Goal: Task Accomplishment & Management: Manage account settings

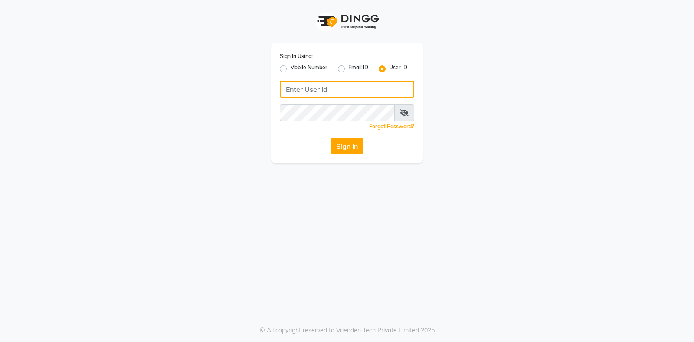
type input "9324581241"
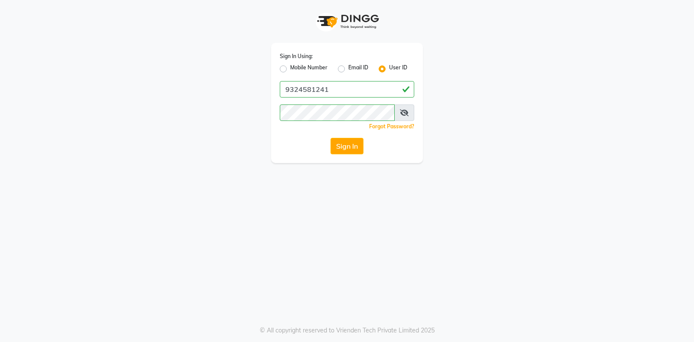
click at [290, 69] on label "Mobile Number" at bounding box center [308, 69] width 37 height 10
click at [290, 69] on input "Mobile Number" at bounding box center [293, 67] width 6 height 6
radio input "true"
radio input "false"
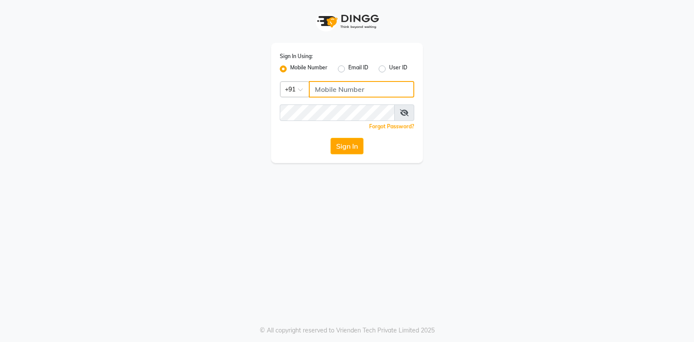
click at [327, 88] on input "Username" at bounding box center [361, 89] width 105 height 16
type input "9619959498"
click at [326, 101] on div "Sign In Using: Mobile Number Email ID User ID Country Code × +91 9619959498 Rem…" at bounding box center [347, 103] width 152 height 120
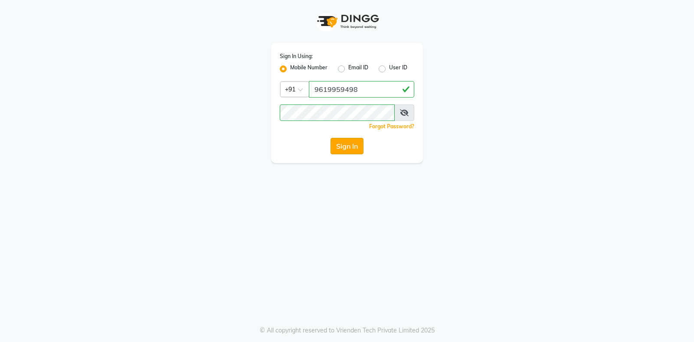
click at [351, 146] on button "Sign In" at bounding box center [346, 146] width 33 height 16
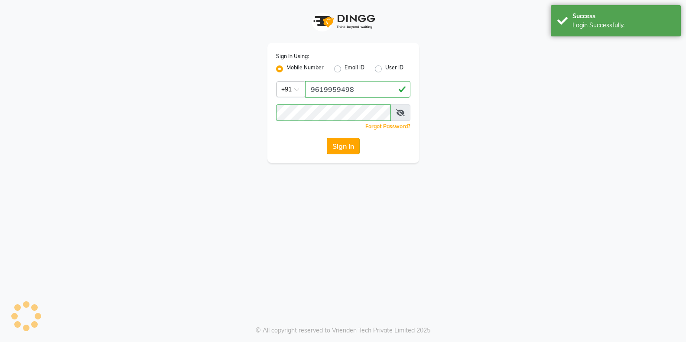
select select "all"
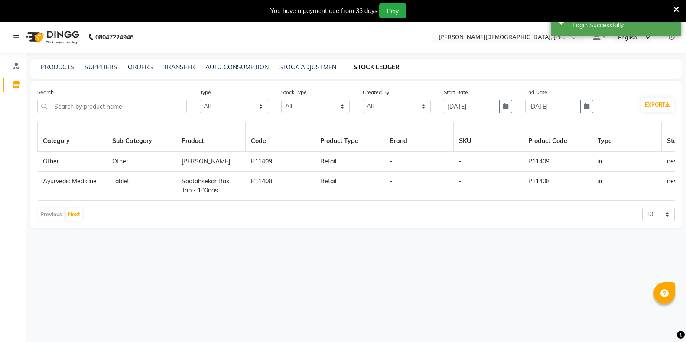
select select "en"
click at [388, 67] on link "STOCK LEDGER" at bounding box center [376, 68] width 53 height 16
click at [125, 109] on input "text" at bounding box center [112, 106] width 150 height 13
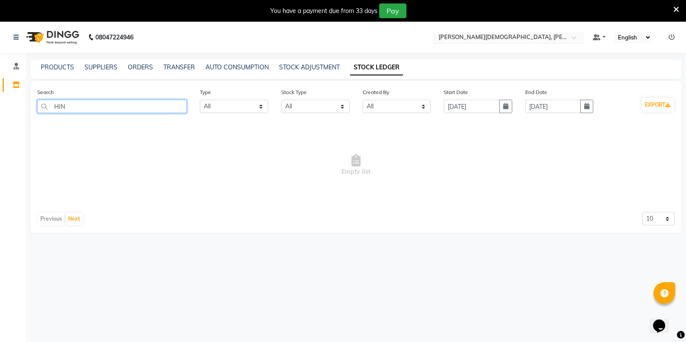
type input "HIN"
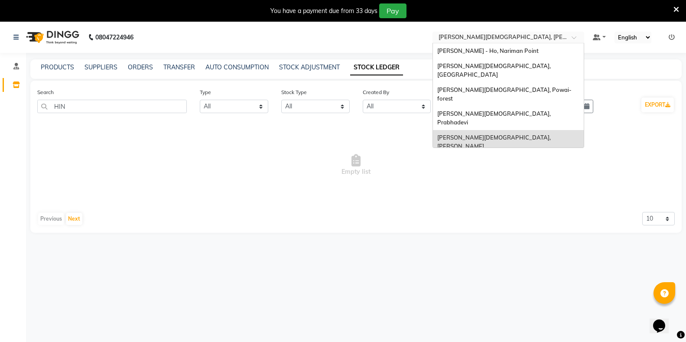
click at [473, 33] on div "Select Location × Birla Ayurveda, Meadows" at bounding box center [509, 38] width 152 height 12
click at [477, 158] on span "[PERSON_NAME][DEMOGRAPHIC_DATA], Nerul West" at bounding box center [502, 166] width 131 height 16
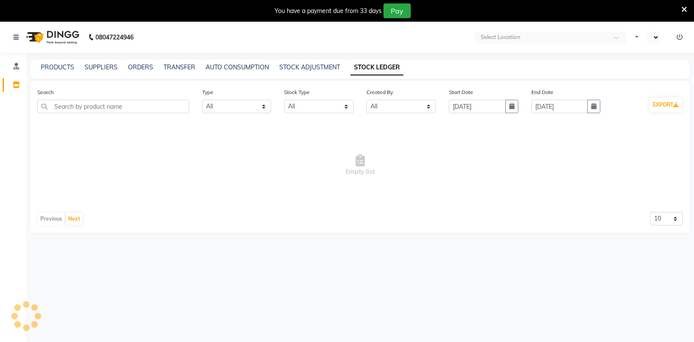
select select "all"
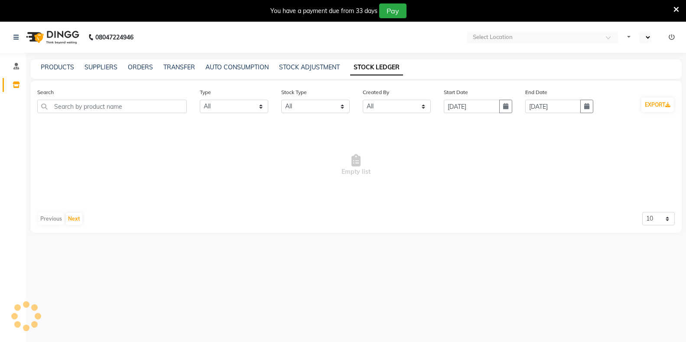
select select "en"
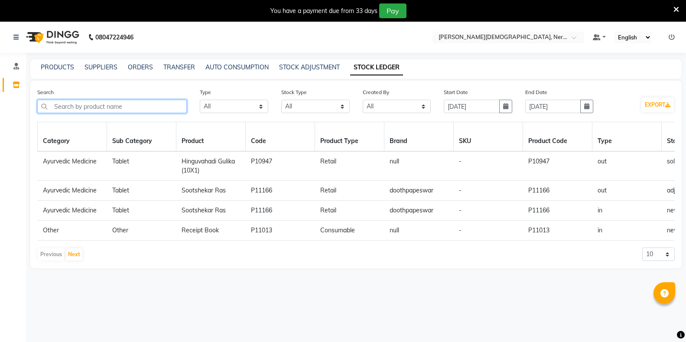
click at [104, 104] on input "text" at bounding box center [112, 106] width 150 height 13
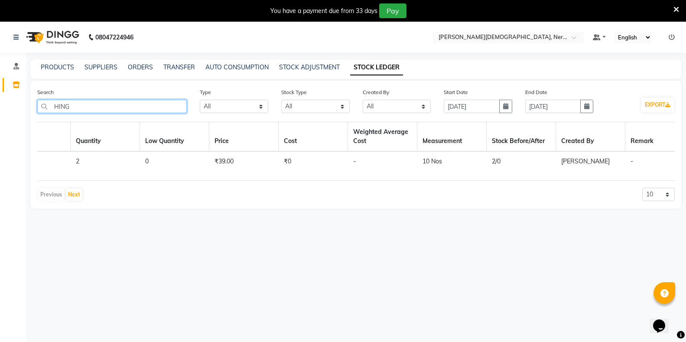
scroll to position [0, 760]
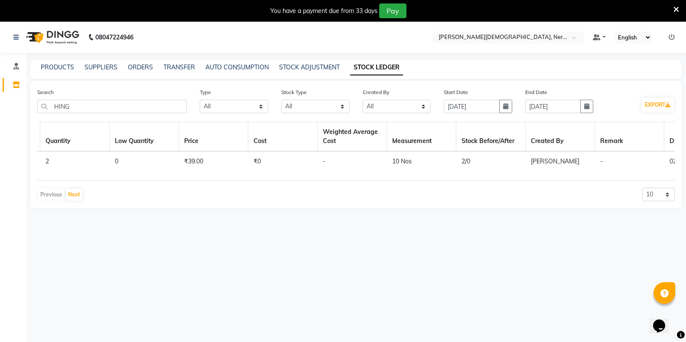
click at [385, 69] on link "STOCK LEDGER" at bounding box center [376, 68] width 53 height 16
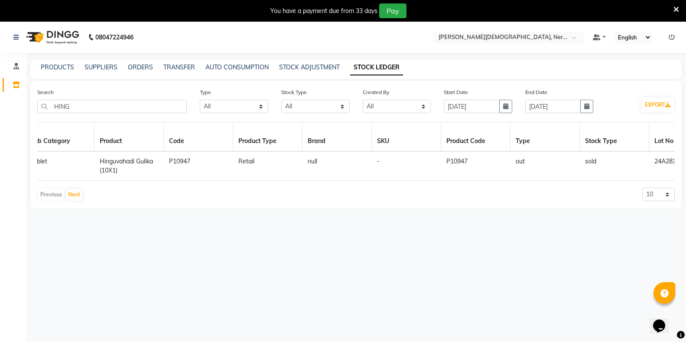
scroll to position [0, 0]
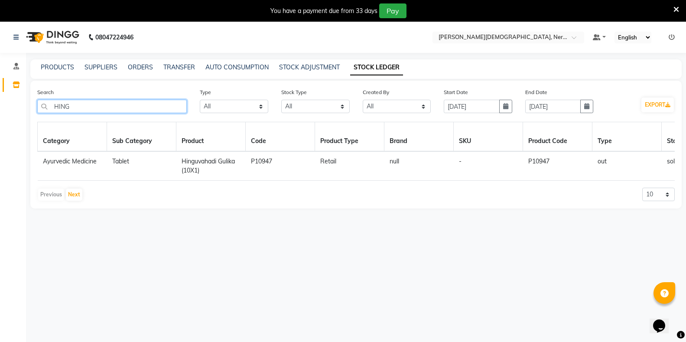
click at [64, 106] on input "HING" at bounding box center [112, 106] width 150 height 13
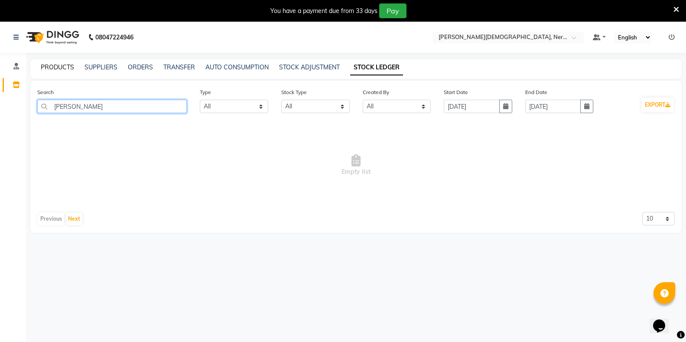
type input "[PERSON_NAME]"
click at [52, 69] on link "PRODUCTS" at bounding box center [57, 67] width 33 height 8
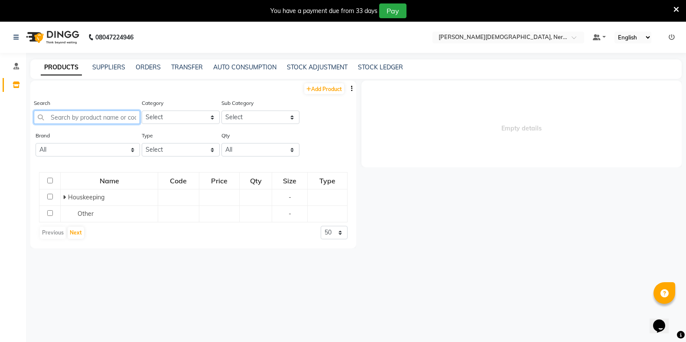
click at [101, 117] on input "text" at bounding box center [87, 117] width 106 height 13
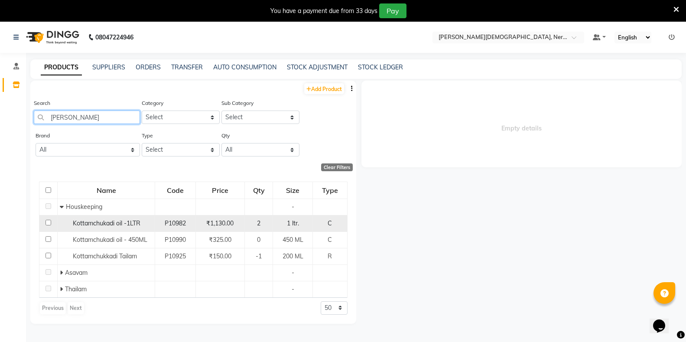
type input "[PERSON_NAME]"
click at [48, 223] on input "checkbox" at bounding box center [49, 223] width 6 height 6
checkbox input "true"
select select
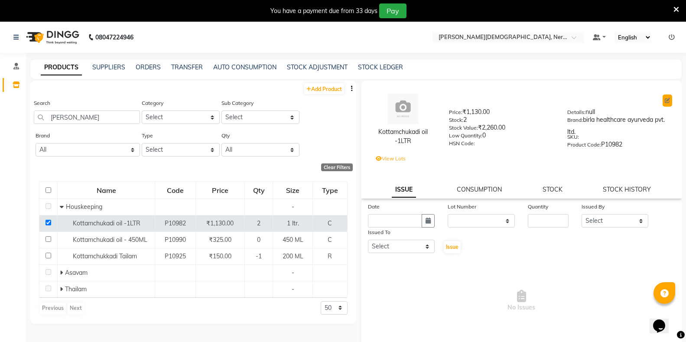
click at [665, 101] on icon at bounding box center [667, 100] width 5 height 5
select select "true"
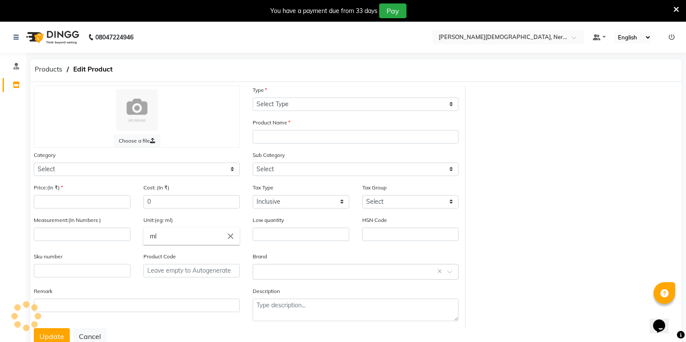
select select "C"
type input "Kottamchukadi oil -1LTR"
select select
type input "1130"
type input "1"
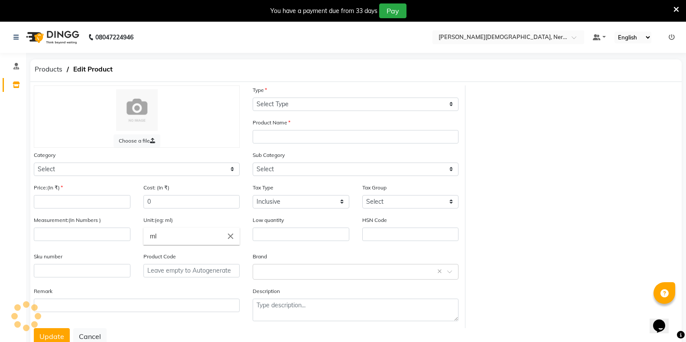
type input "ltr."
type input "0"
type input "P10982"
type textarea "null"
select select "1112815000"
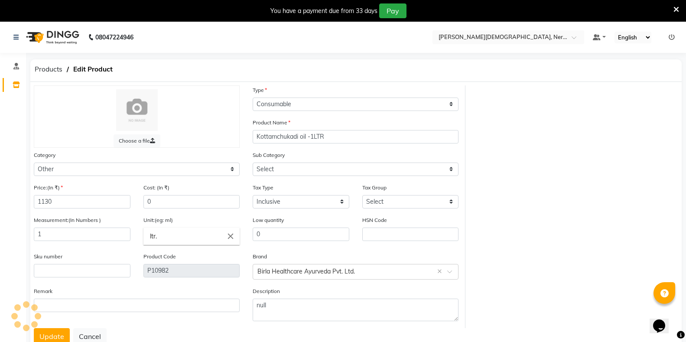
select select "1112815001"
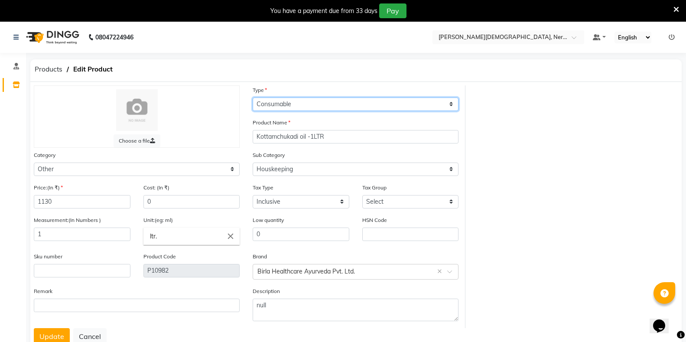
click at [344, 104] on select "Select Type Both Retail Consumable" at bounding box center [356, 104] width 206 height 13
select select "B"
click at [253, 98] on select "Select Type Both Retail Consumable" at bounding box center [356, 104] width 206 height 13
click at [55, 338] on button "Update" at bounding box center [52, 336] width 36 height 16
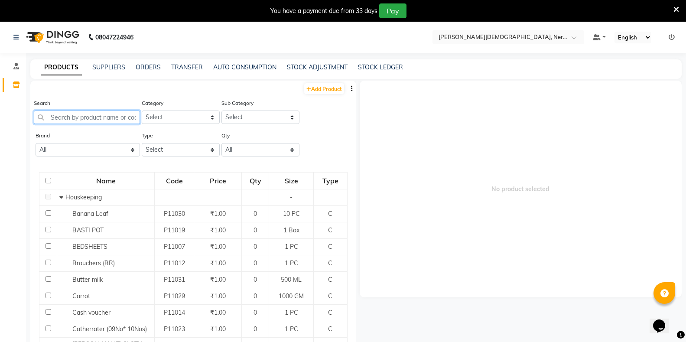
click at [77, 118] on input "text" at bounding box center [87, 117] width 106 height 13
click at [258, 66] on link "AUTO CONSUMPTION" at bounding box center [244, 67] width 63 height 8
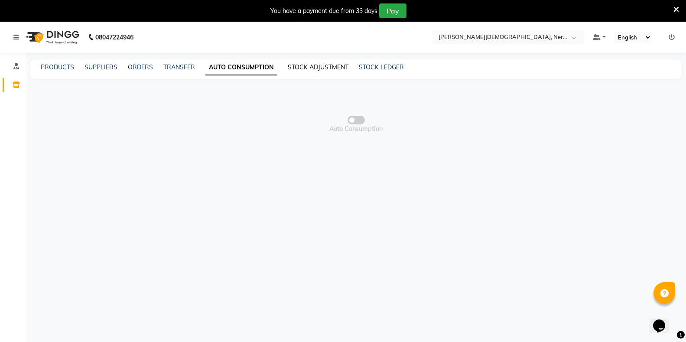
click at [305, 67] on link "STOCK ADJUSTMENT" at bounding box center [318, 67] width 61 height 8
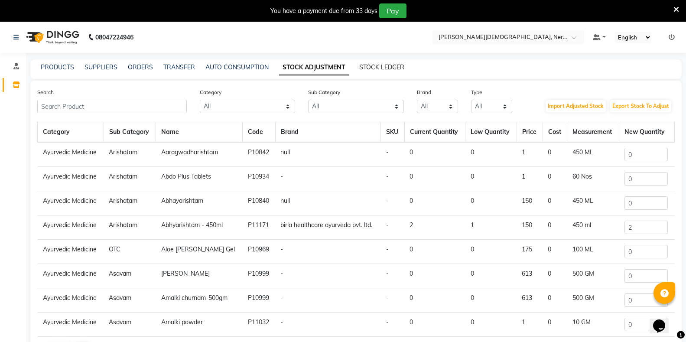
click at [370, 70] on link "STOCK LEDGER" at bounding box center [381, 67] width 45 height 8
select select "all"
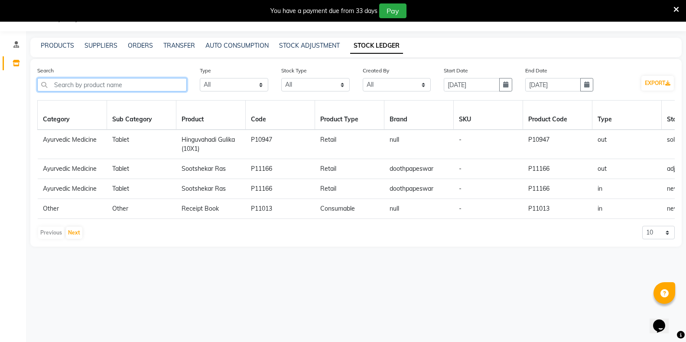
click at [84, 90] on input "text" at bounding box center [112, 84] width 150 height 13
click at [223, 89] on select "Select All In Out" at bounding box center [234, 84] width 69 height 13
click at [200, 78] on select "Select All In Out" at bounding box center [234, 84] width 69 height 13
click at [290, 44] on link "STOCK ADJUSTMENT" at bounding box center [309, 46] width 61 height 8
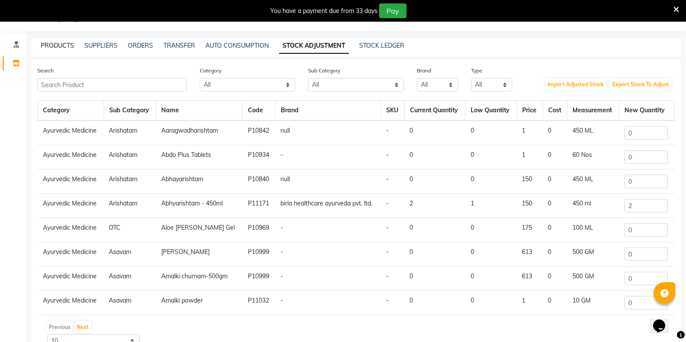
click at [54, 45] on link "PRODUCTS" at bounding box center [57, 46] width 33 height 8
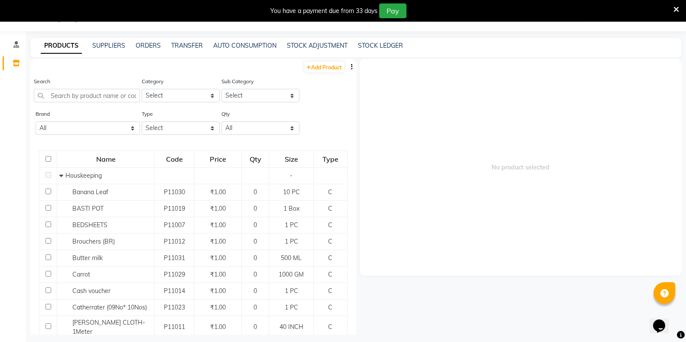
click at [351, 67] on icon "button" at bounding box center [352, 67] width 2 height 6
click at [316, 73] on div "EXPORT" at bounding box center [317, 72] width 28 height 11
click at [65, 93] on input "text" at bounding box center [87, 95] width 106 height 13
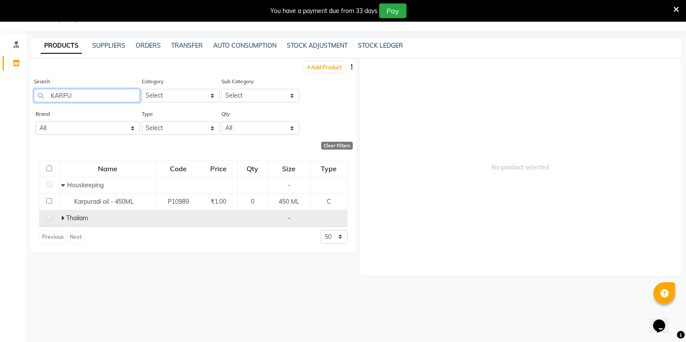
type input "KARPU"
click at [63, 218] on icon at bounding box center [62, 218] width 3 height 6
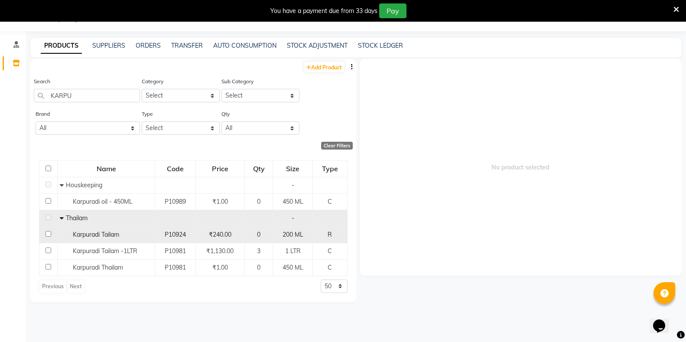
click at [48, 234] on input "checkbox" at bounding box center [49, 234] width 6 height 6
checkbox input "true"
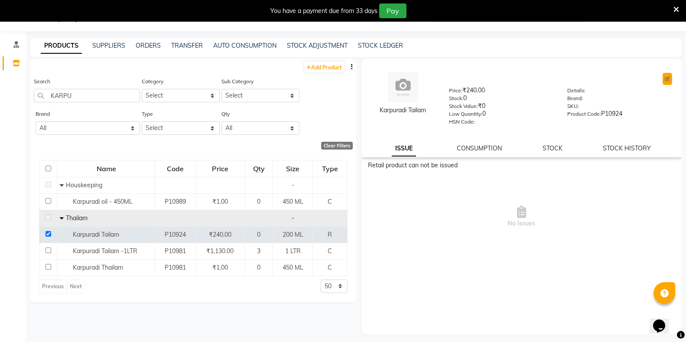
click at [669, 79] on icon at bounding box center [667, 78] width 5 height 5
select select "true"
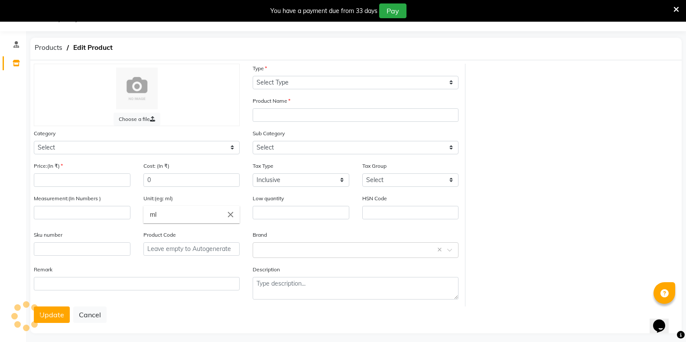
select select "R"
type input "Karpuradi Tailam"
select select
type input "240"
type input "200"
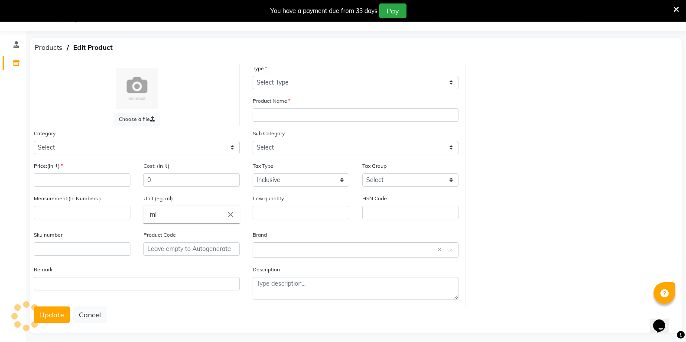
type input "ML"
type input "0"
type input "P10924"
select select "1112815700"
select select "11128157003"
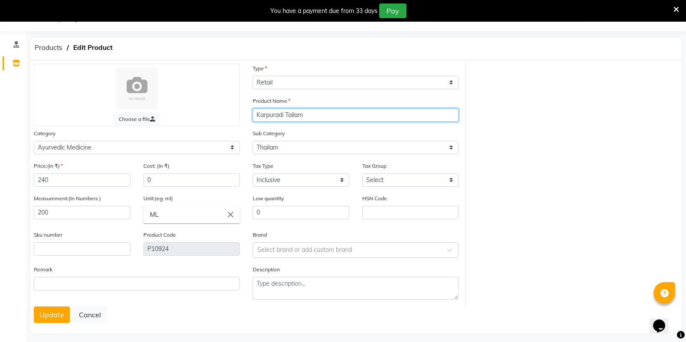
click at [342, 117] on input "Karpuradi Tailam" at bounding box center [356, 114] width 206 height 13
type input "Karpuradi Tailam-200ML"
click at [46, 313] on button "Update" at bounding box center [52, 315] width 36 height 16
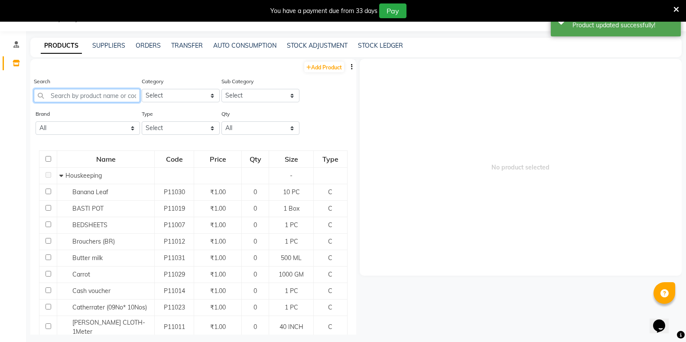
click at [71, 98] on input "text" at bounding box center [87, 95] width 106 height 13
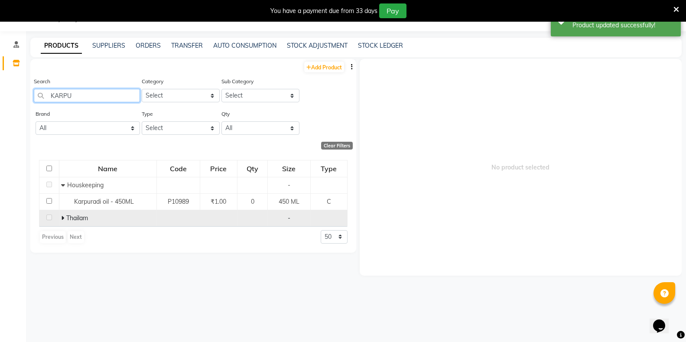
type input "KARPU"
click at [64, 218] on icon at bounding box center [62, 218] width 3 height 6
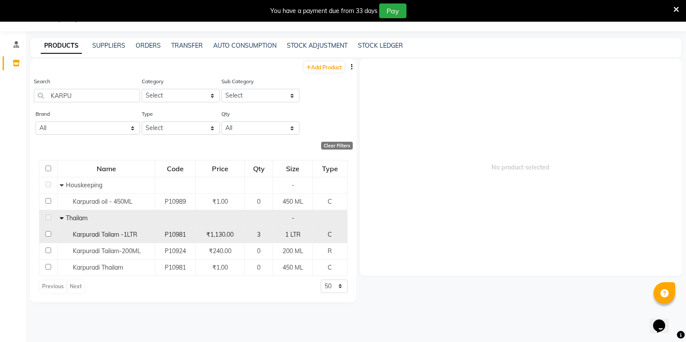
click at [46, 233] on input "checkbox" at bounding box center [49, 234] width 6 height 6
checkbox input "true"
select select
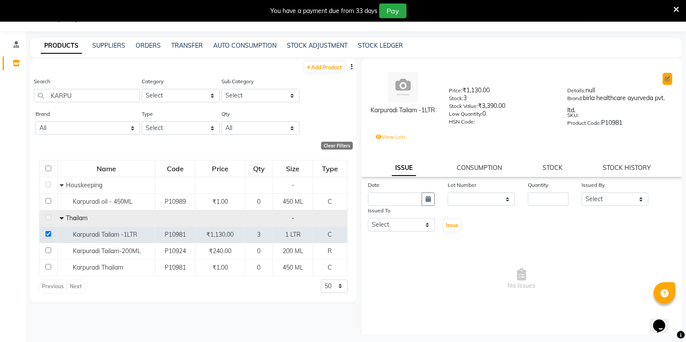
click at [665, 78] on icon at bounding box center [667, 78] width 5 height 5
select select "true"
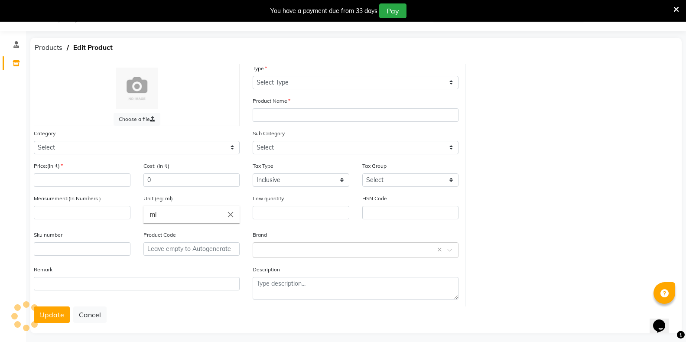
select select "C"
type input "Karpuradi Tailam -1LTR"
select select
type input "1130"
type input "1"
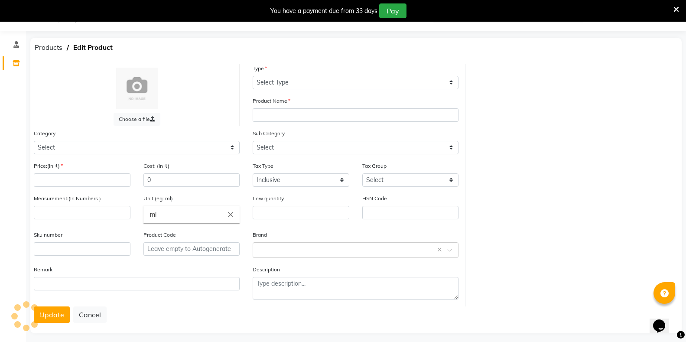
type input "LTR"
type input "0"
type input "P10981"
type textarea "null"
select select "1112815700"
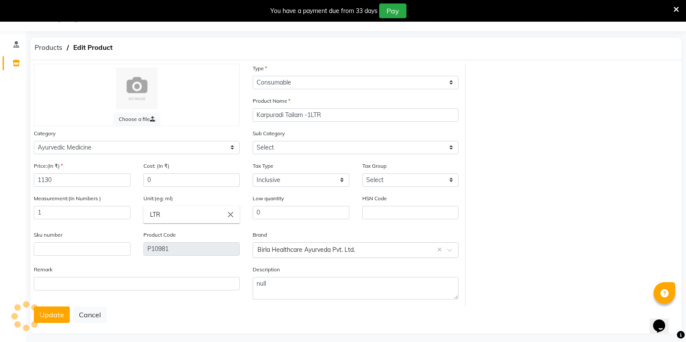
select select "11128157003"
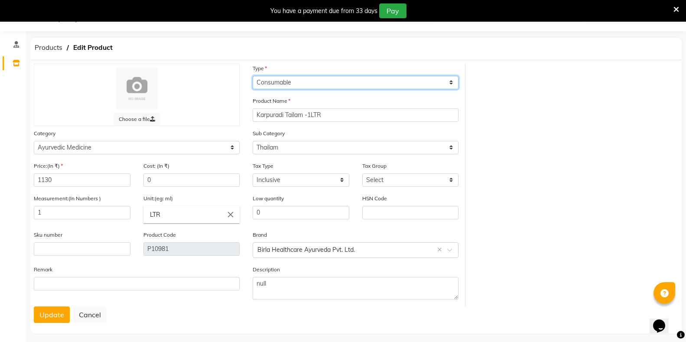
click at [367, 82] on select "Select Type Both Retail Consumable" at bounding box center [356, 82] width 206 height 13
select select "B"
click at [253, 76] on select "Select Type Both Retail Consumable" at bounding box center [356, 82] width 206 height 13
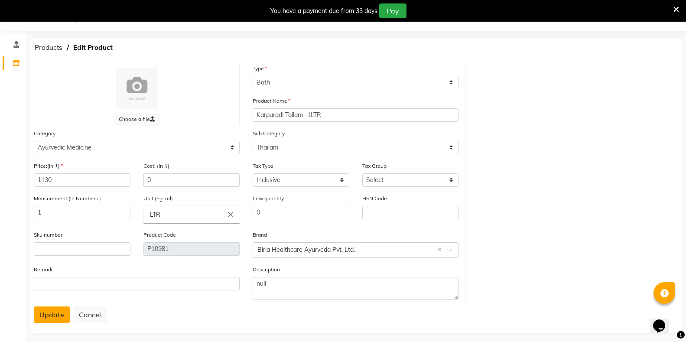
click at [49, 316] on button "Update" at bounding box center [52, 315] width 36 height 16
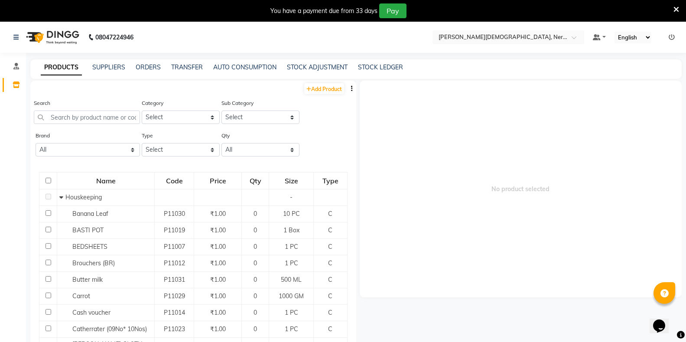
click at [678, 10] on icon at bounding box center [677, 10] width 6 height 8
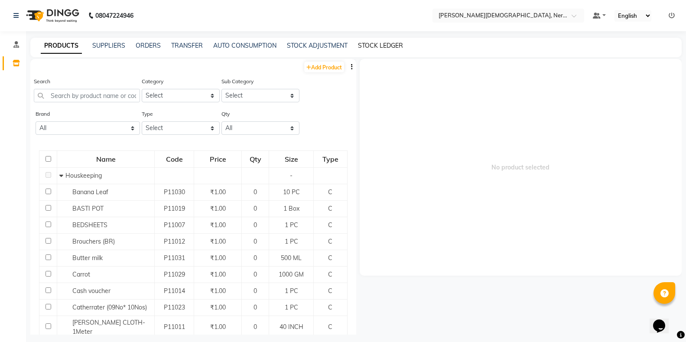
click at [383, 47] on link "STOCK LEDGER" at bounding box center [380, 46] width 45 height 8
select select "all"
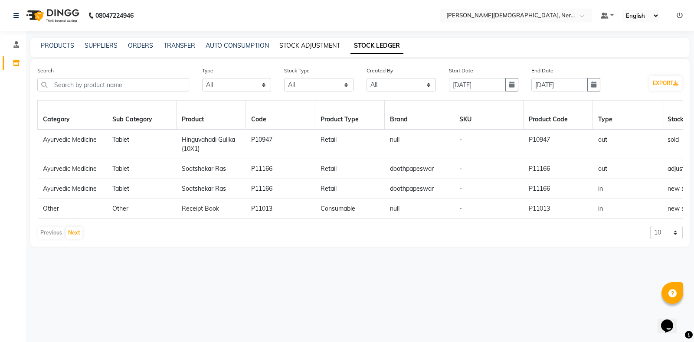
click at [311, 49] on link "STOCK ADJUSTMENT" at bounding box center [309, 46] width 61 height 8
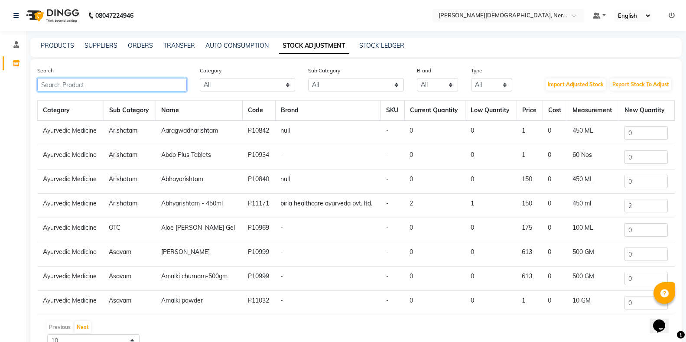
click at [151, 84] on input "text" at bounding box center [112, 84] width 150 height 13
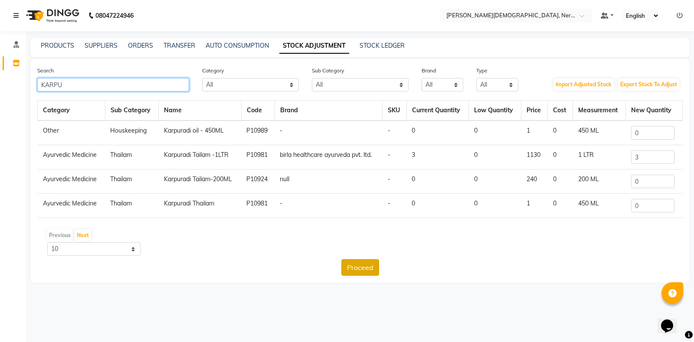
type input "KARPU"
click at [368, 273] on button "Proceed" at bounding box center [360, 267] width 38 height 16
select select "all"
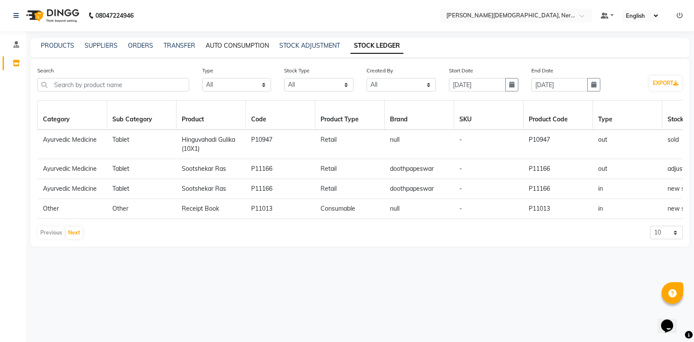
click at [226, 48] on link "AUTO CONSUMPTION" at bounding box center [237, 46] width 63 height 8
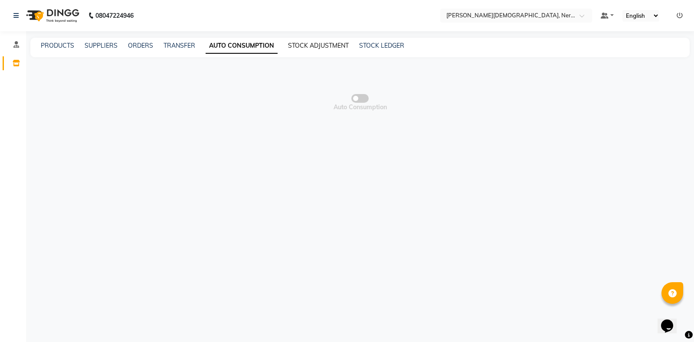
click at [328, 47] on link "STOCK ADJUSTMENT" at bounding box center [318, 46] width 61 height 8
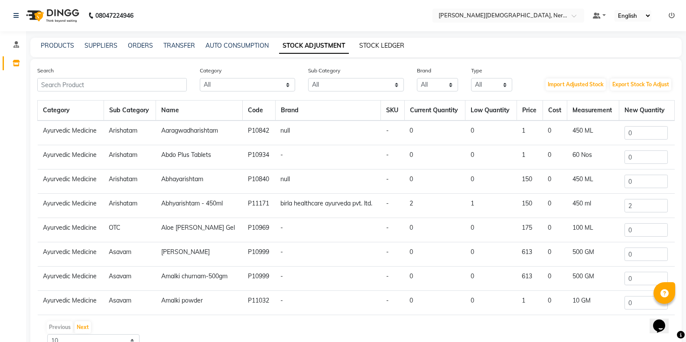
click at [388, 44] on link "STOCK LEDGER" at bounding box center [381, 46] width 45 height 8
select select "all"
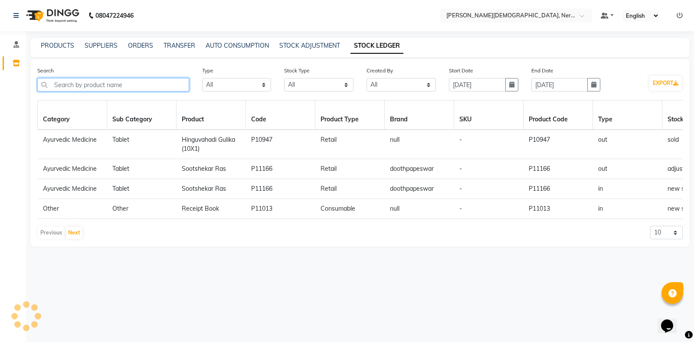
click at [163, 82] on input "text" at bounding box center [113, 84] width 152 height 13
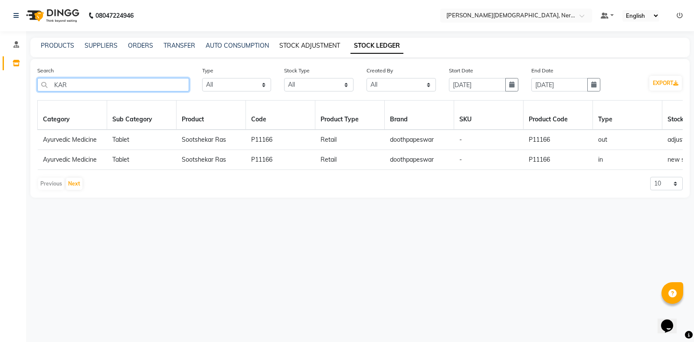
type input "KAR"
click at [318, 42] on link "STOCK ADJUSTMENT" at bounding box center [309, 46] width 61 height 8
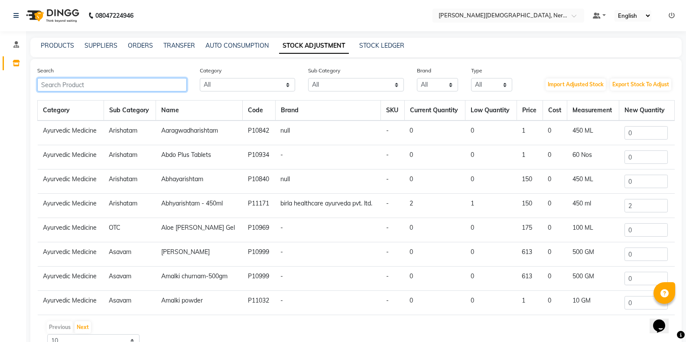
click at [145, 80] on input "text" at bounding box center [112, 84] width 150 height 13
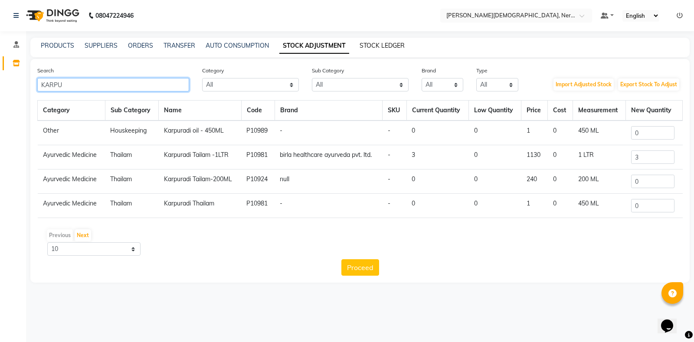
type input "KARPU"
click at [382, 46] on link "STOCK LEDGER" at bounding box center [381, 46] width 45 height 8
select select "all"
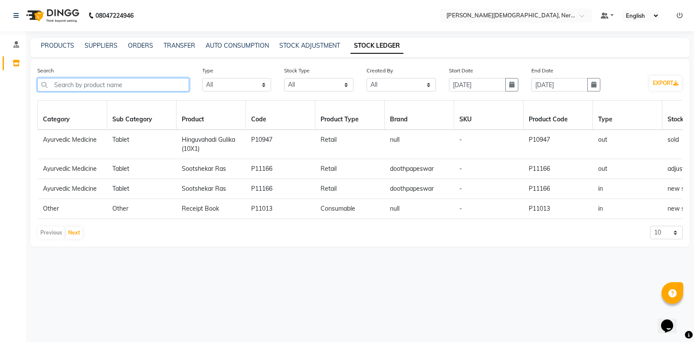
click at [148, 88] on input "text" at bounding box center [113, 84] width 152 height 13
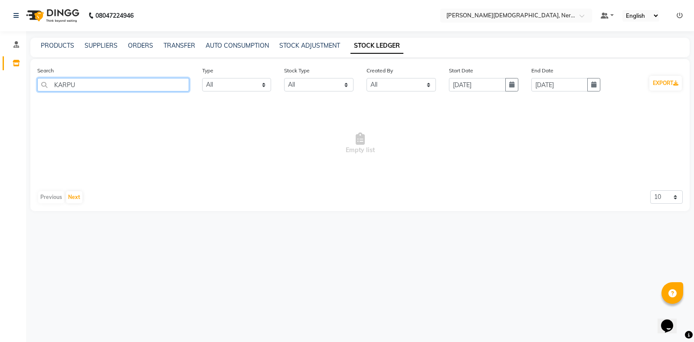
type input "KARPU"
click at [662, 197] on select "10 20 50" at bounding box center [666, 196] width 33 height 13
click at [650, 190] on select "10 20 50" at bounding box center [666, 196] width 33 height 13
click at [664, 196] on select "10 20 50" at bounding box center [666, 196] width 33 height 13
select select "50"
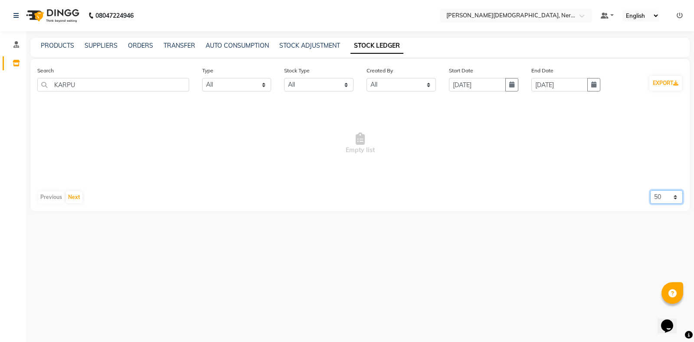
click at [650, 190] on select "10 20 50" at bounding box center [666, 196] width 33 height 13
click at [310, 47] on link "STOCK ADJUSTMENT" at bounding box center [309, 46] width 61 height 8
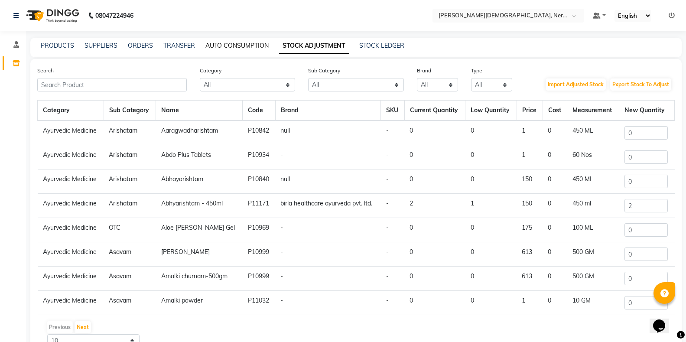
click at [222, 47] on link "AUTO CONSUMPTION" at bounding box center [237, 46] width 63 height 8
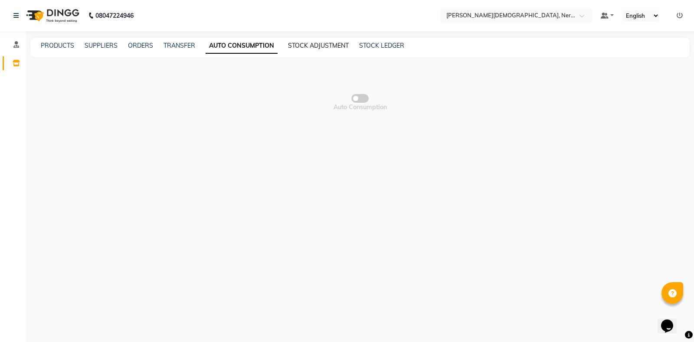
click at [330, 45] on link "STOCK ADJUSTMENT" at bounding box center [318, 46] width 61 height 8
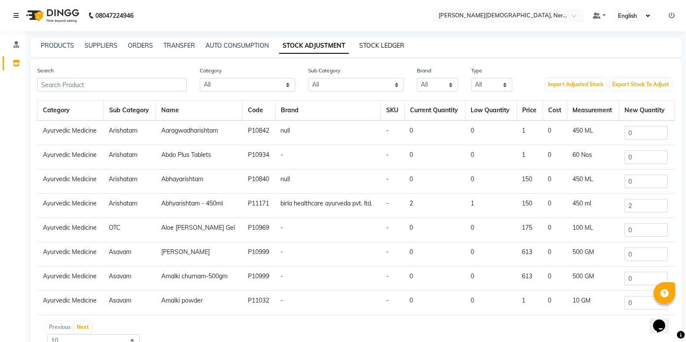
click at [383, 46] on link "STOCK LEDGER" at bounding box center [381, 46] width 45 height 8
select select "all"
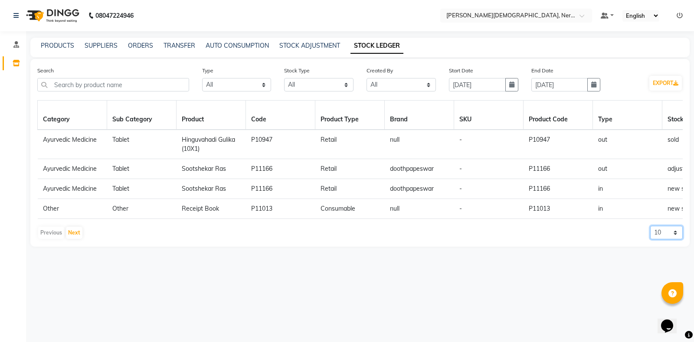
click at [657, 238] on select "10 20 50" at bounding box center [666, 232] width 33 height 13
select select "50"
click at [650, 233] on select "10 20 50" at bounding box center [666, 232] width 33 height 13
click at [53, 48] on link "PRODUCTS" at bounding box center [57, 46] width 33 height 8
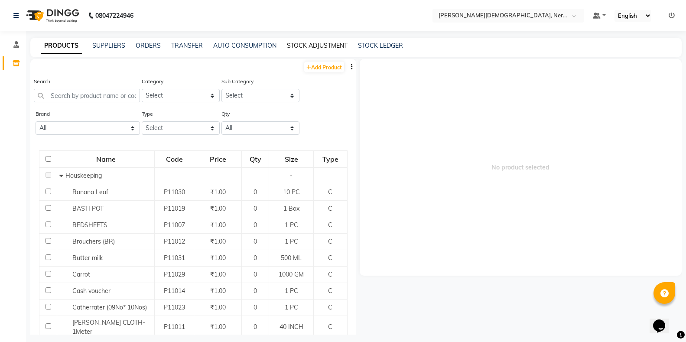
click at [326, 42] on link "STOCK ADJUSTMENT" at bounding box center [317, 46] width 61 height 8
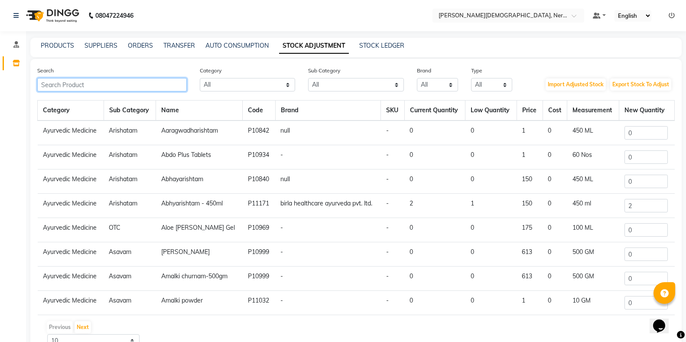
click at [109, 85] on input "text" at bounding box center [112, 84] width 150 height 13
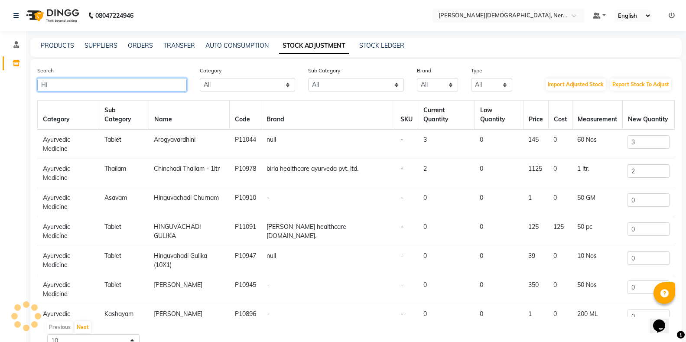
type input "H"
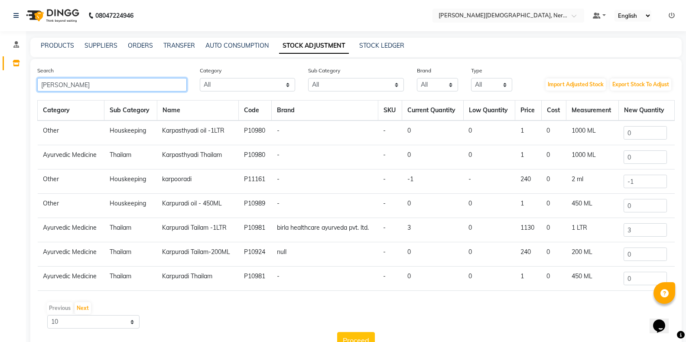
type input "[PERSON_NAME]"
drag, startPoint x: 644, startPoint y: 181, endPoint x: 617, endPoint y: 180, distance: 26.9
click at [617, 180] on tr "Other Houskeeping karpooradi P11161 - - -1 - 240 0 2 ml -1" at bounding box center [356, 182] width 637 height 24
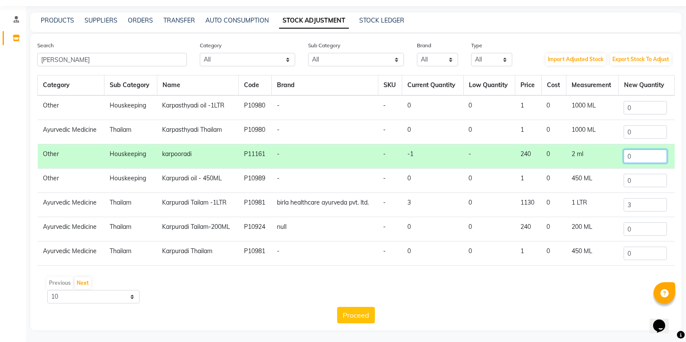
scroll to position [26, 0]
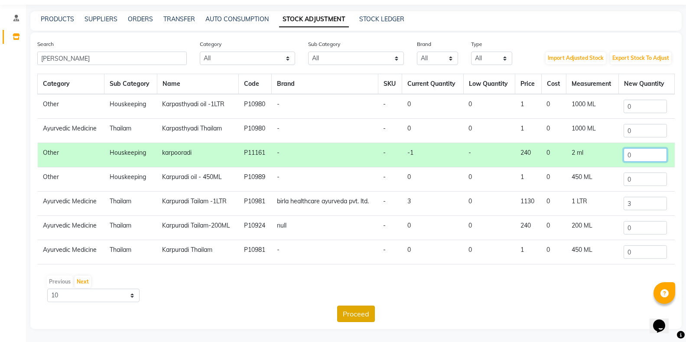
type input "0"
click at [355, 316] on button "Proceed" at bounding box center [356, 314] width 38 height 16
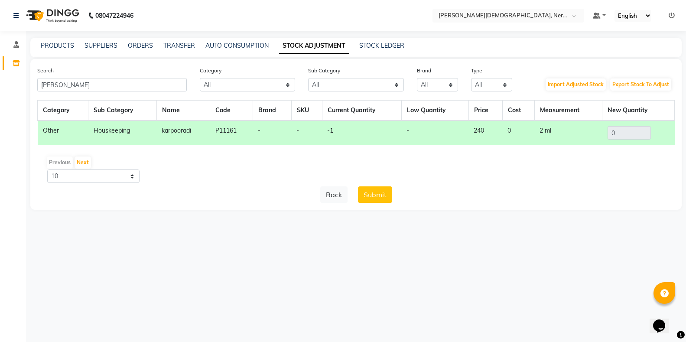
scroll to position [0, 0]
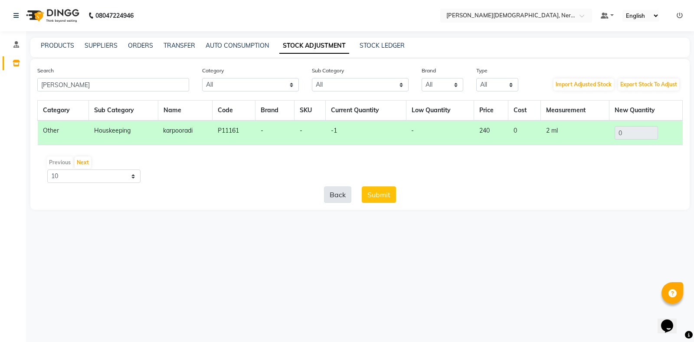
click at [345, 193] on button "Back" at bounding box center [337, 194] width 27 height 16
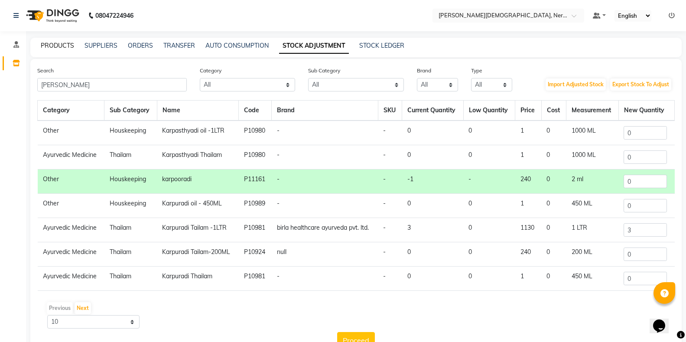
click at [46, 49] on link "PRODUCTS" at bounding box center [57, 46] width 33 height 8
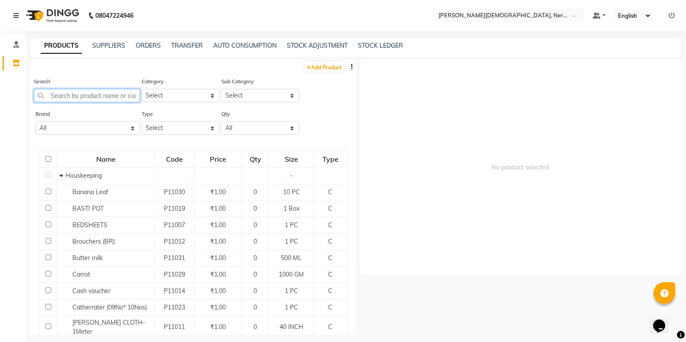
click at [79, 96] on input "text" at bounding box center [87, 95] width 106 height 13
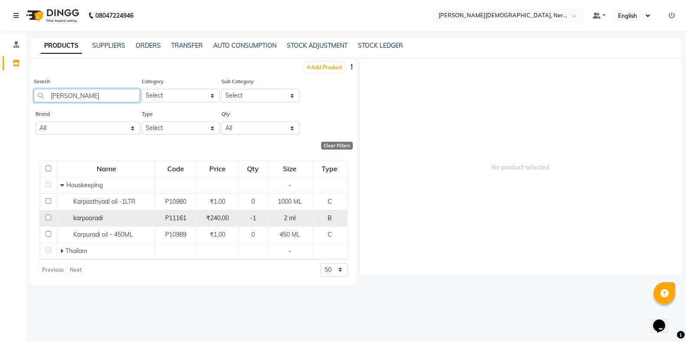
type input "[PERSON_NAME]"
click at [46, 218] on input "checkbox" at bounding box center [49, 218] width 6 height 6
checkbox input "true"
select select
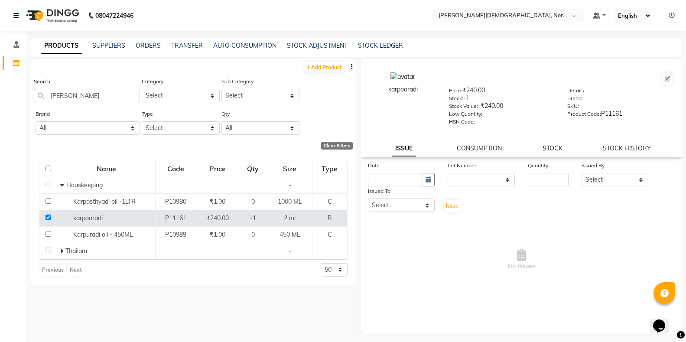
click at [549, 149] on link "STOCK" at bounding box center [553, 148] width 20 height 8
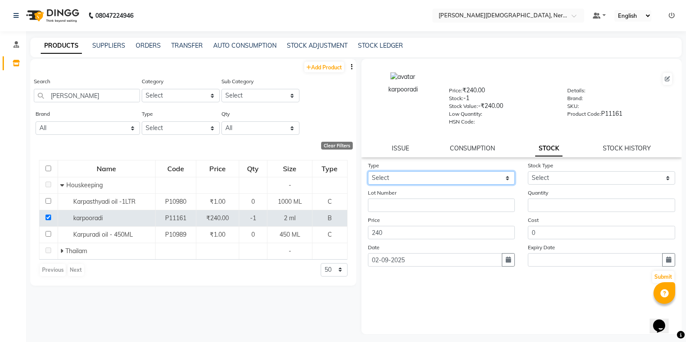
click at [444, 176] on select "Select In" at bounding box center [441, 177] width 147 height 13
select select "in"
click at [368, 171] on select "Select In" at bounding box center [441, 177] width 147 height 13
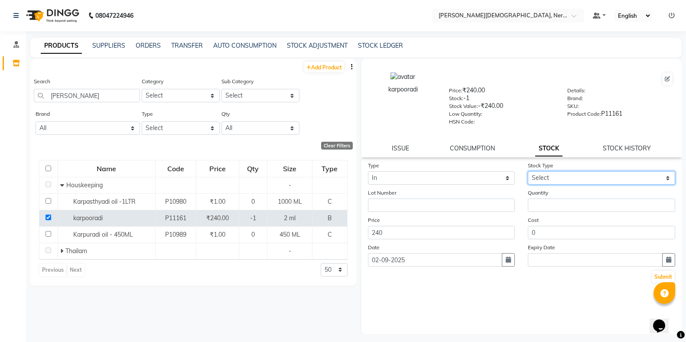
click at [548, 179] on select "Select New Stock Adjustment Return Other" at bounding box center [601, 177] width 147 height 13
select select "new stock"
click at [528, 171] on select "Select New Stock Adjustment Return Other" at bounding box center [601, 177] width 147 height 13
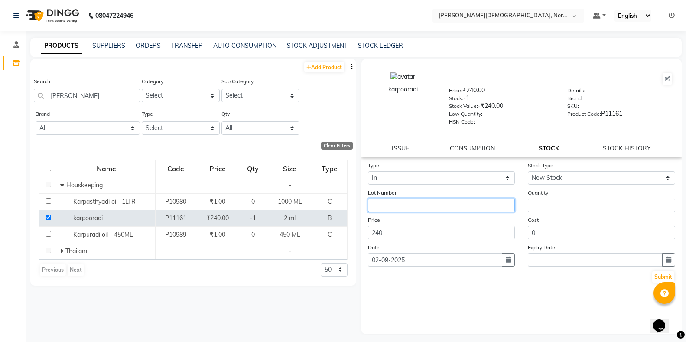
click at [460, 205] on input "text" at bounding box center [441, 205] width 147 height 13
type input "1234"
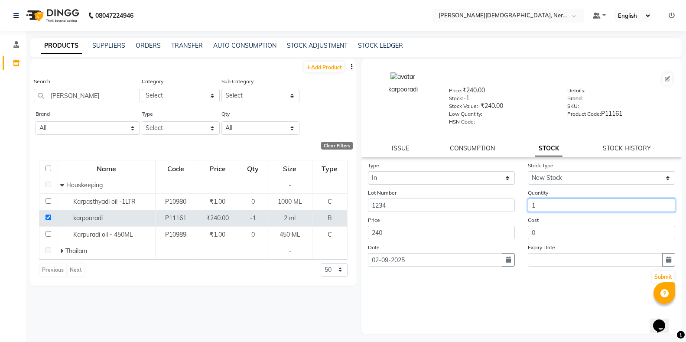
type input "1"
click at [669, 259] on icon "button" at bounding box center [668, 260] width 5 height 6
select select "9"
select select "2025"
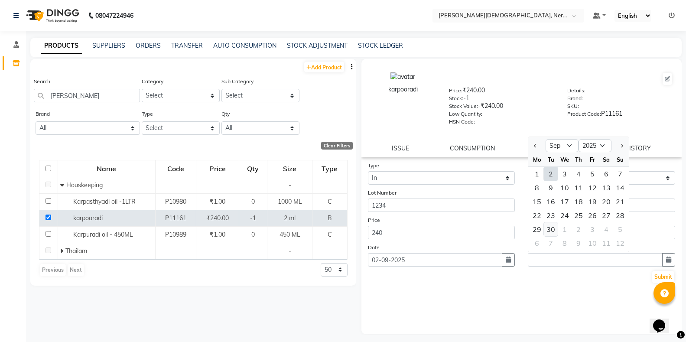
click at [553, 230] on div "30" at bounding box center [551, 229] width 14 height 14
type input "[DATE]"
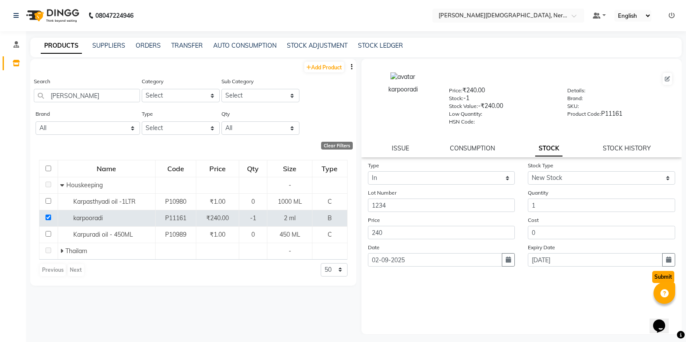
click at [661, 277] on button "Submit" at bounding box center [664, 277] width 22 height 12
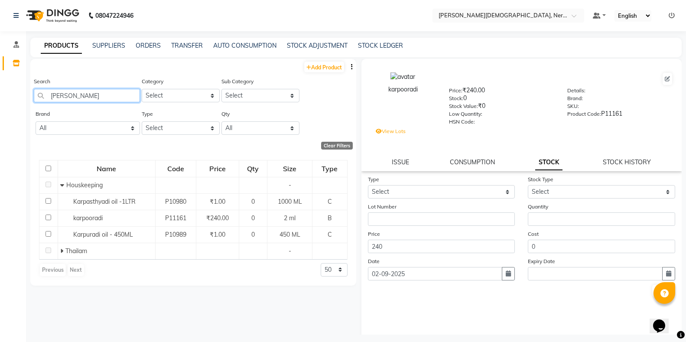
drag, startPoint x: 74, startPoint y: 99, endPoint x: 55, endPoint y: 98, distance: 18.7
click at [55, 98] on input "[PERSON_NAME]" at bounding box center [87, 95] width 106 height 13
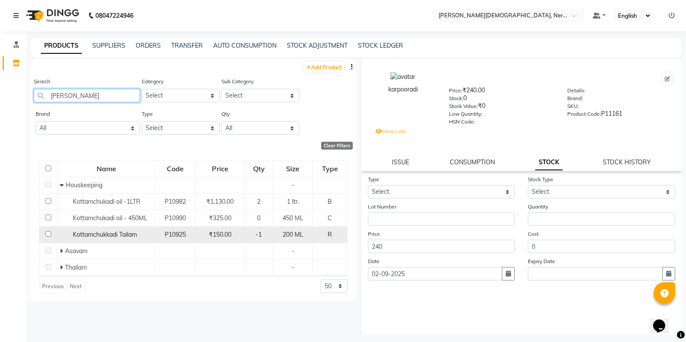
type input "[PERSON_NAME]"
click at [47, 234] on input "checkbox" at bounding box center [49, 234] width 6 height 6
checkbox input "true"
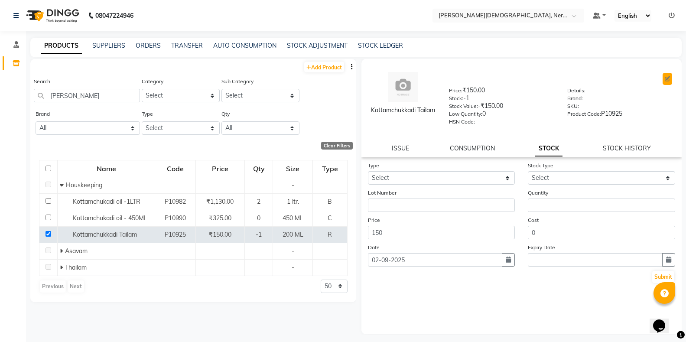
click at [668, 82] on button at bounding box center [668, 79] width 10 height 12
select select "true"
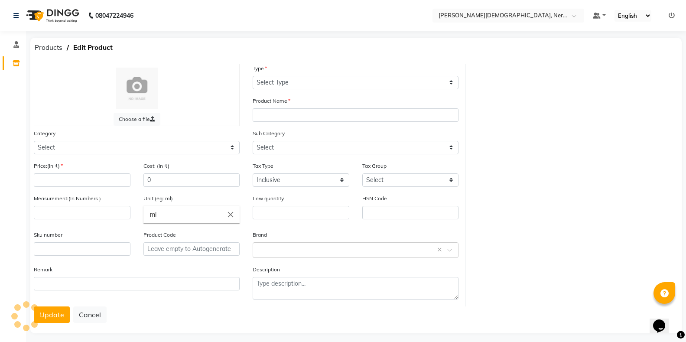
select select "R"
type input "Kottamchukkadi Tailam"
select select "1112815000"
select select
type input "150"
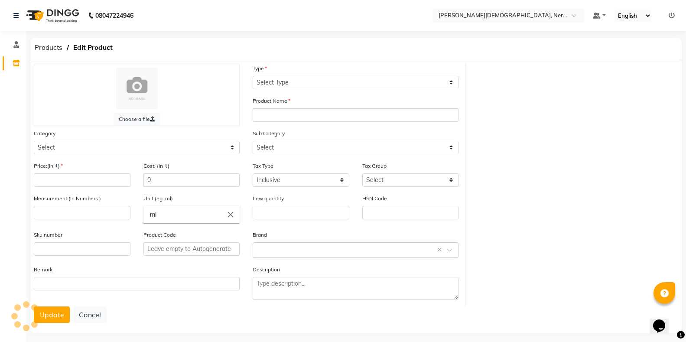
type input "200"
type input "ML"
type input "0"
type input "P10925"
select select "1112815001"
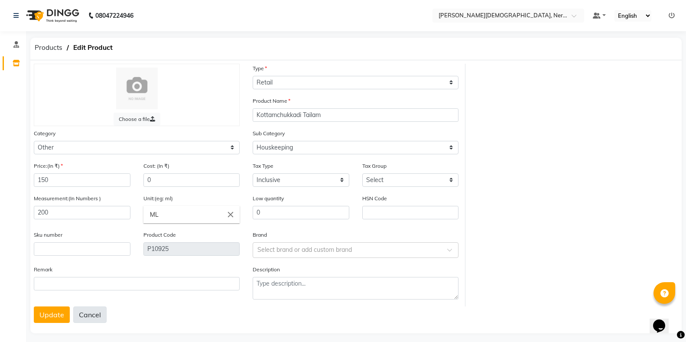
click at [90, 314] on button "Cancel" at bounding box center [89, 315] width 33 height 16
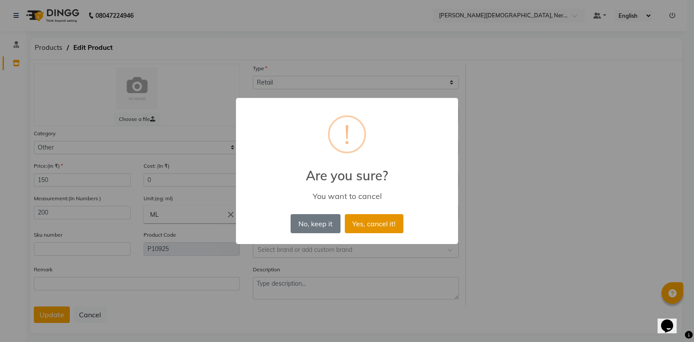
click at [365, 222] on button "Yes, cancel it!" at bounding box center [374, 223] width 59 height 19
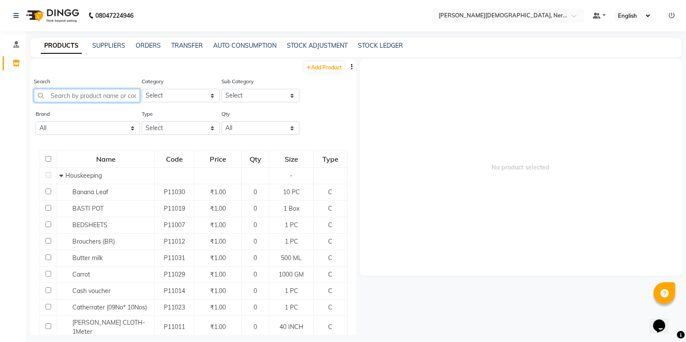
click at [76, 95] on input "text" at bounding box center [87, 95] width 106 height 13
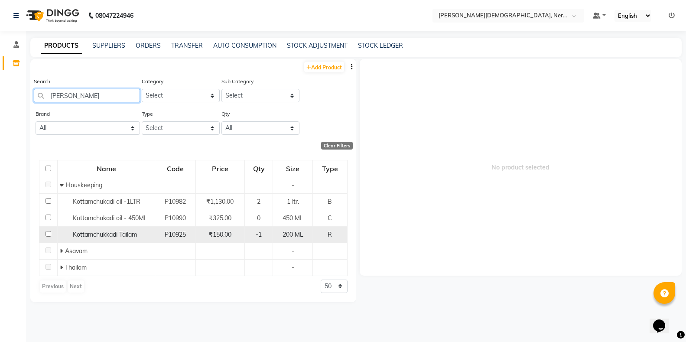
type input "[PERSON_NAME]"
click at [47, 236] on input "checkbox" at bounding box center [49, 234] width 6 height 6
checkbox input "true"
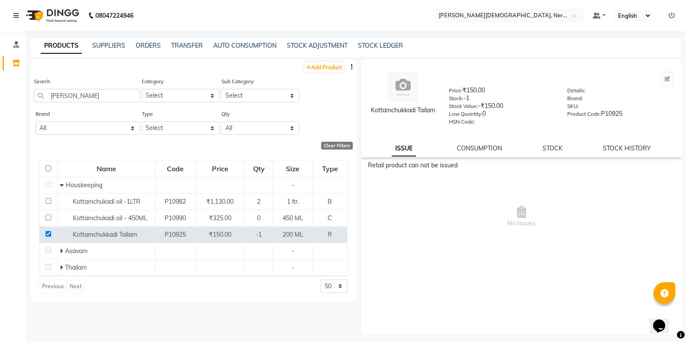
click at [551, 143] on div "Kottamchukkadi Tailam Price: ₹150.00 Stock: -1 Stock Value: -₹150.00 Low Quanti…" at bounding box center [522, 108] width 321 height 98
click at [551, 148] on link "STOCK" at bounding box center [553, 148] width 20 height 8
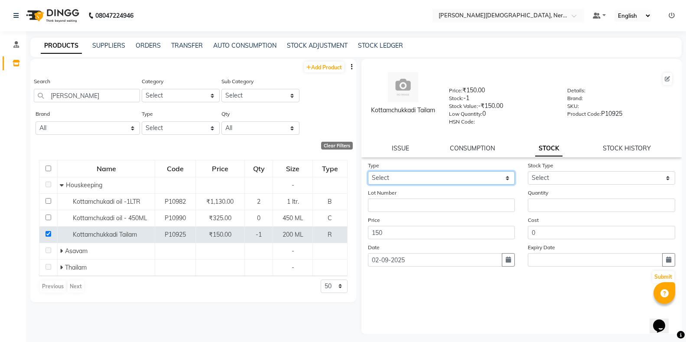
click at [442, 176] on select "Select In" at bounding box center [441, 177] width 147 height 13
select select "in"
click at [368, 171] on select "Select In" at bounding box center [441, 177] width 147 height 13
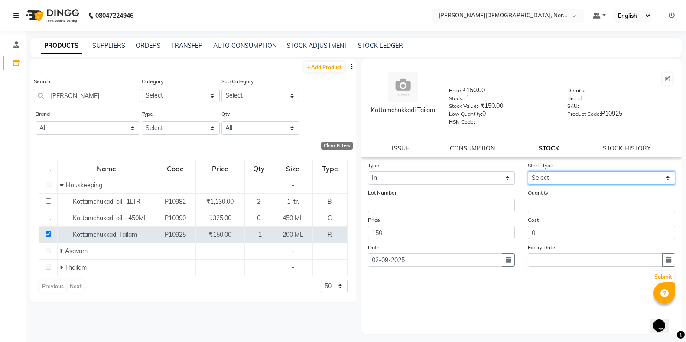
click at [584, 179] on select "Select New Stock Adjustment Return Other" at bounding box center [601, 177] width 147 height 13
select select "new stock"
click at [528, 171] on select "Select New Stock Adjustment Return Other" at bounding box center [601, 177] width 147 height 13
click at [458, 197] on div "Lot Number" at bounding box center [442, 200] width 160 height 24
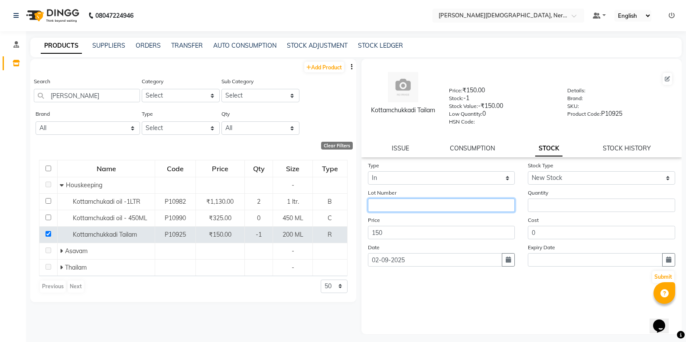
click at [457, 204] on input "text" at bounding box center [441, 205] width 147 height 13
type input "1234"
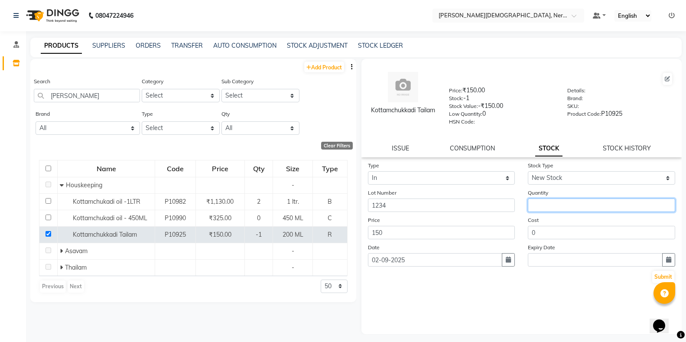
click at [596, 209] on input "number" at bounding box center [601, 205] width 147 height 13
type input "1"
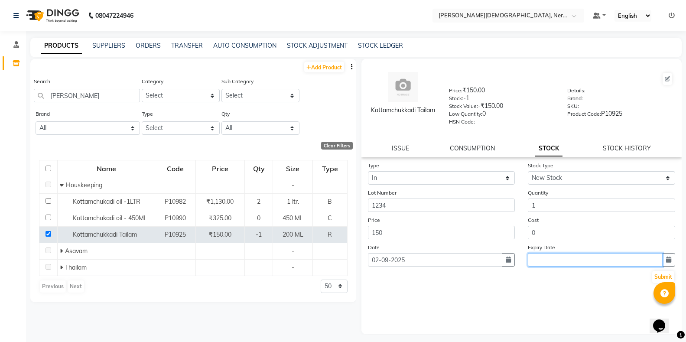
click at [540, 259] on input "text" at bounding box center [595, 259] width 135 height 13
select select "9"
select select "2025"
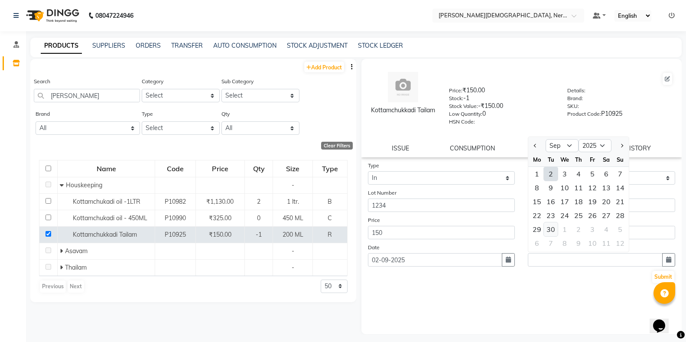
click at [553, 230] on div "30" at bounding box center [551, 229] width 14 height 14
type input "[DATE]"
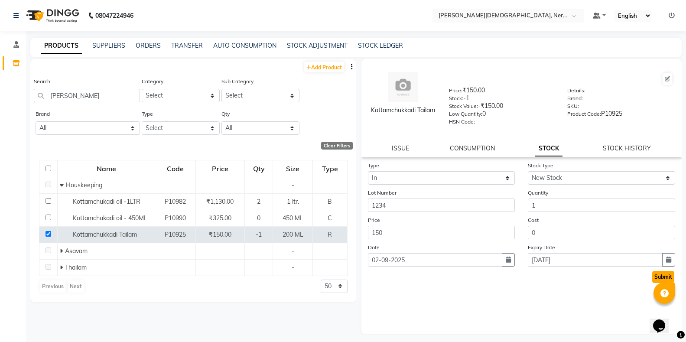
click at [656, 281] on button "Submit" at bounding box center [664, 277] width 22 height 12
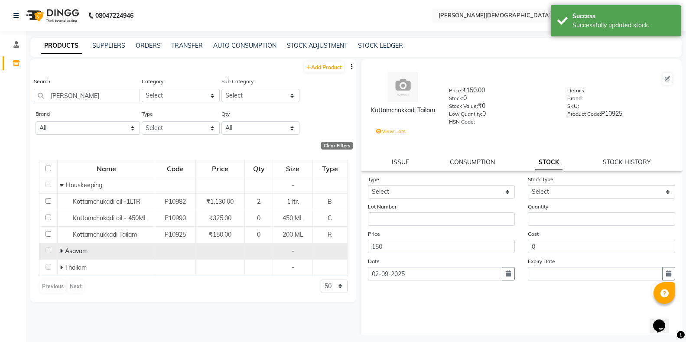
scroll to position [6, 0]
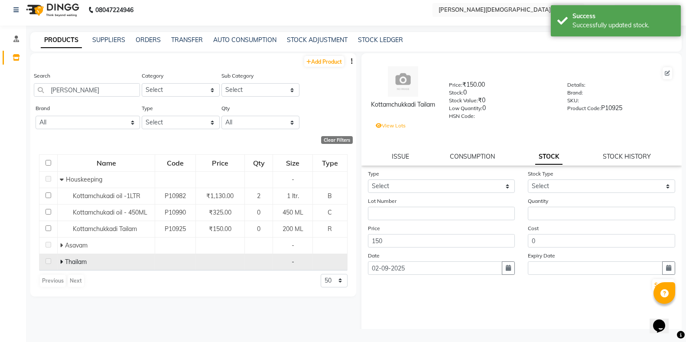
click at [179, 254] on td at bounding box center [175, 262] width 40 height 16
click at [73, 261] on span "Thailam" at bounding box center [76, 262] width 22 height 8
click at [65, 261] on span "Thailam" at bounding box center [76, 262] width 22 height 8
click at [62, 261] on icon at bounding box center [61, 262] width 3 height 6
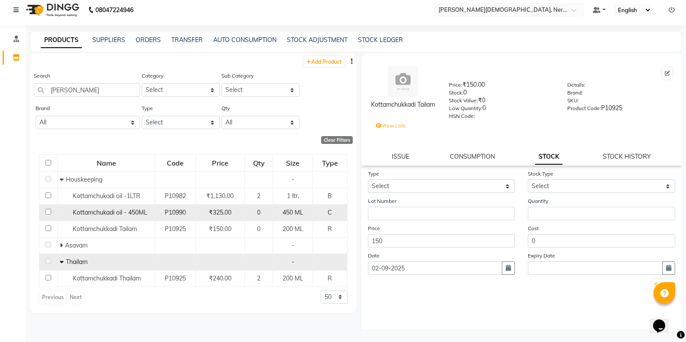
click at [49, 211] on input "checkbox" at bounding box center [49, 212] width 6 height 6
checkbox input "true"
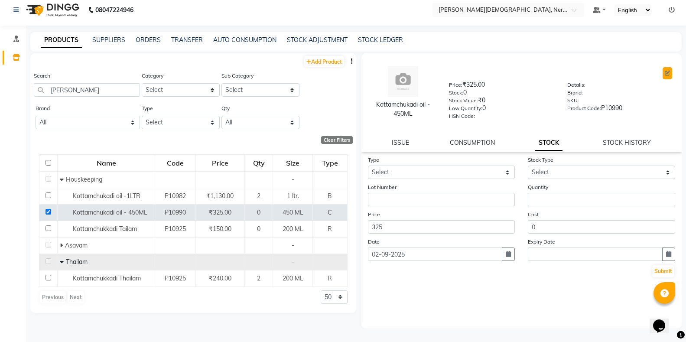
click at [670, 73] on button at bounding box center [668, 73] width 10 height 12
select select "true"
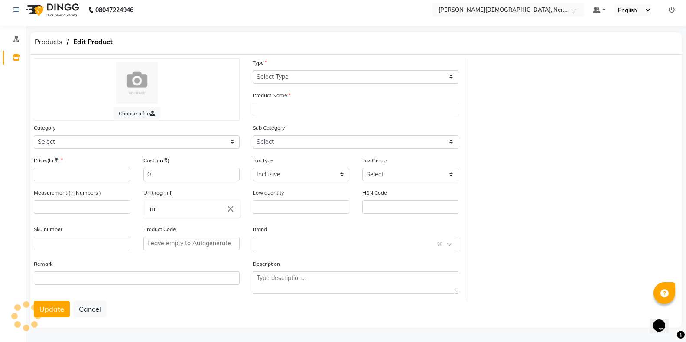
select select "C"
type input "Kottamchukadi oil - 450ML"
select select
type input "325"
type input "450"
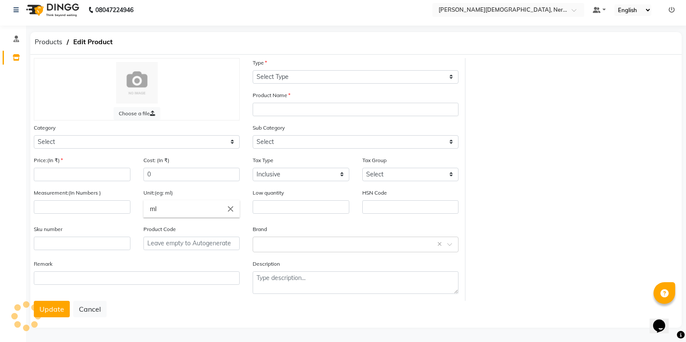
type input "ML"
type input "0"
type input "P10990"
select select "1112815000"
select select "1112815001"
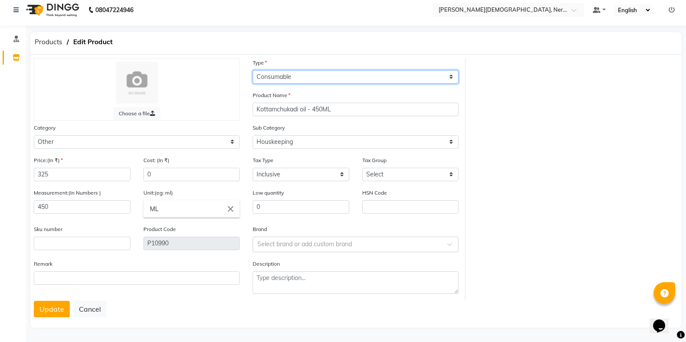
click at [295, 75] on select "Select Type Both Retail Consumable" at bounding box center [356, 76] width 206 height 13
select select "B"
click at [253, 70] on select "Select Type Both Retail Consumable" at bounding box center [356, 76] width 206 height 13
click at [50, 305] on button "Update" at bounding box center [52, 309] width 36 height 16
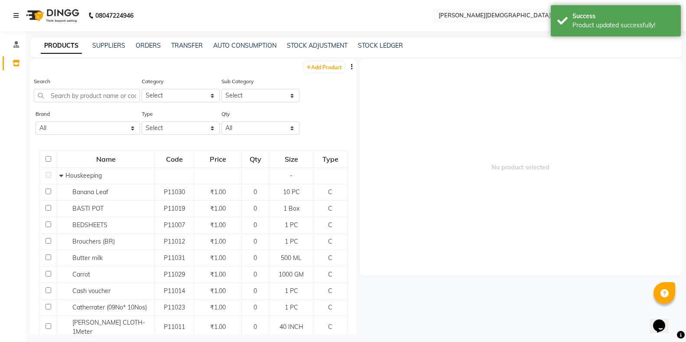
click at [461, 143] on span "No product selected" at bounding box center [521, 167] width 323 height 217
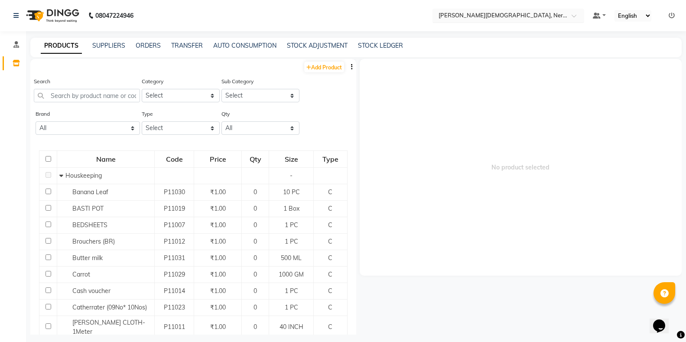
click at [485, 14] on input "text" at bounding box center [500, 15] width 126 height 9
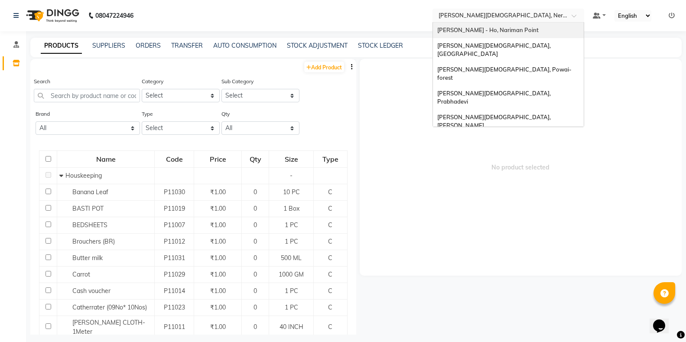
click at [484, 33] on span "[PERSON_NAME] - Ho, Nariman Point" at bounding box center [487, 29] width 101 height 7
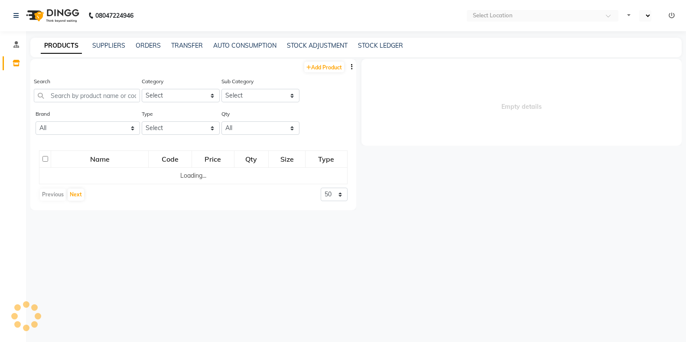
select select "en"
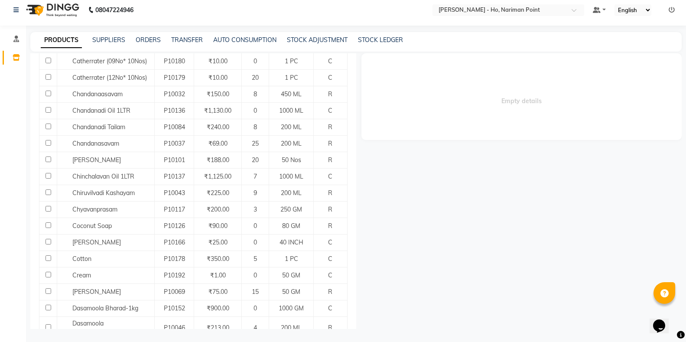
scroll to position [689, 0]
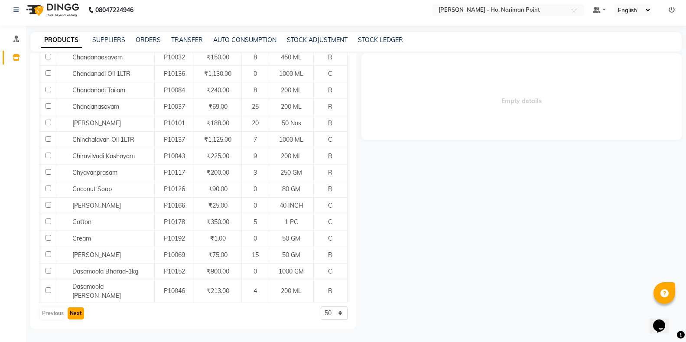
click at [75, 313] on button "Next" at bounding box center [76, 313] width 16 height 12
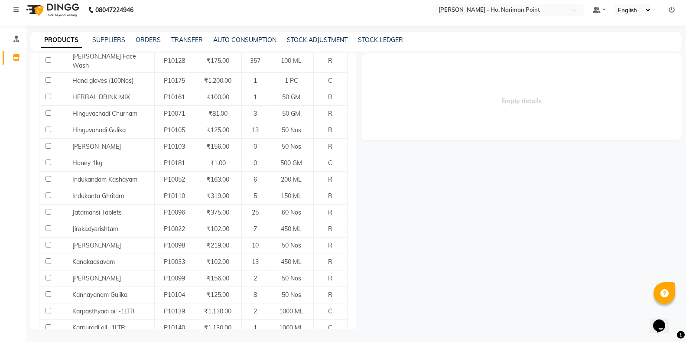
scroll to position [731, 0]
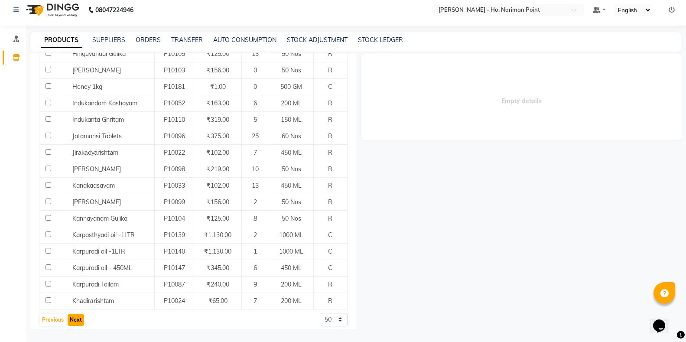
click at [73, 314] on button "Next" at bounding box center [76, 320] width 16 height 12
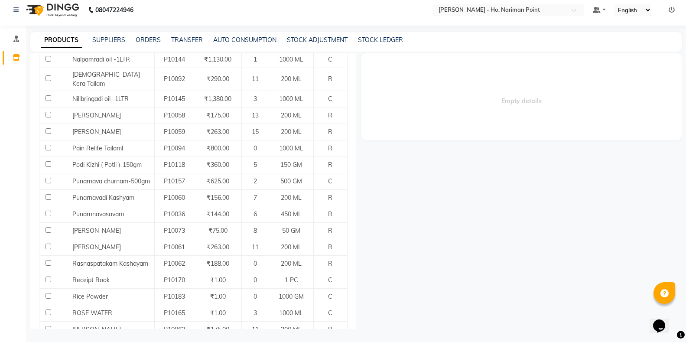
scroll to position [718, 0]
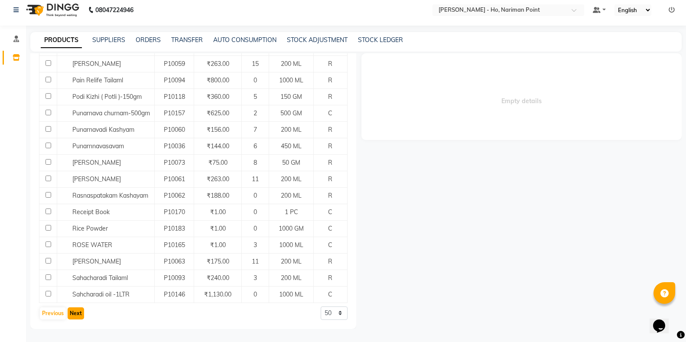
click at [78, 314] on button "Next" at bounding box center [76, 313] width 16 height 12
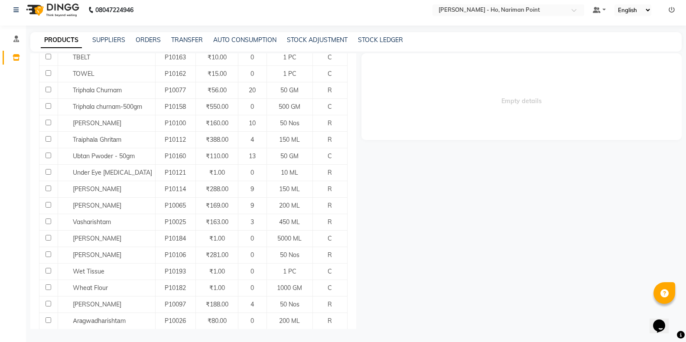
scroll to position [436, 0]
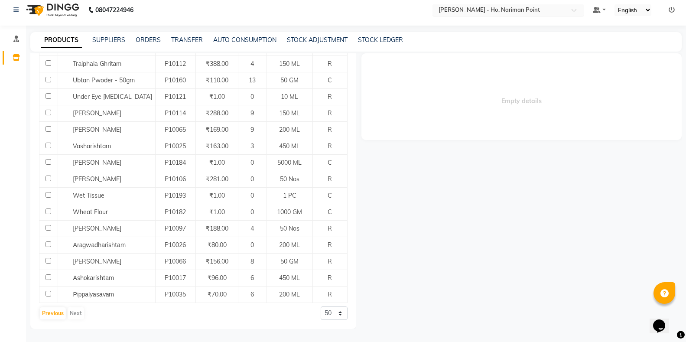
click at [492, 13] on input "text" at bounding box center [500, 11] width 126 height 9
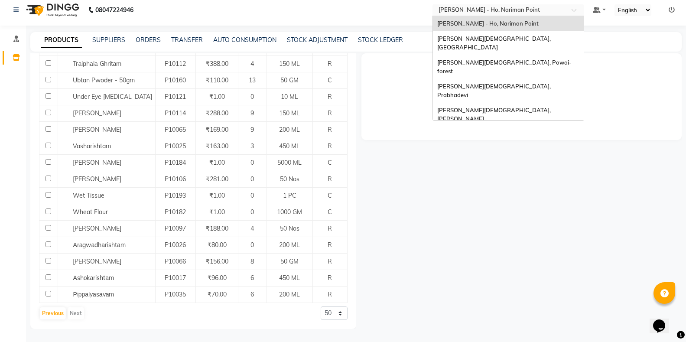
click at [500, 131] on span "[PERSON_NAME][DEMOGRAPHIC_DATA], Nerul West" at bounding box center [502, 139] width 131 height 16
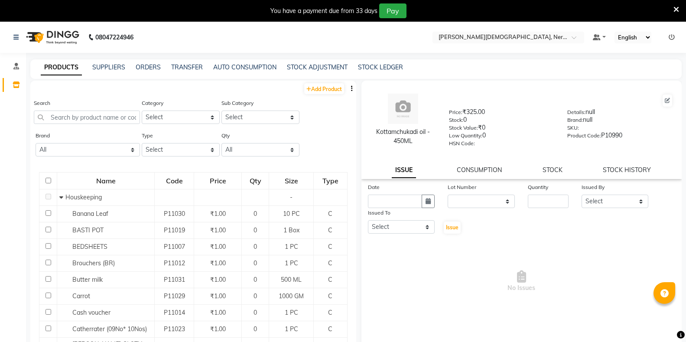
select select
click at [69, 117] on input "text" at bounding box center [87, 117] width 106 height 13
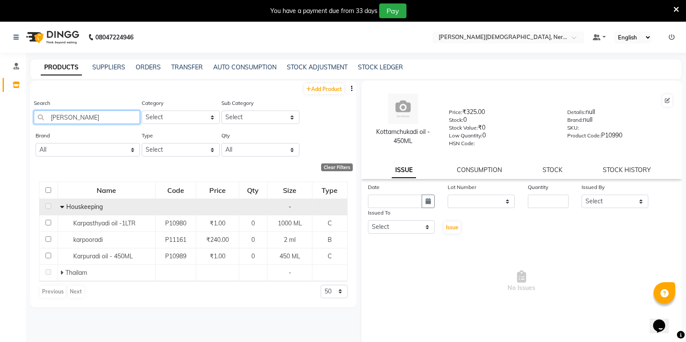
type input "KARP"
click at [62, 206] on icon at bounding box center [62, 207] width 4 height 6
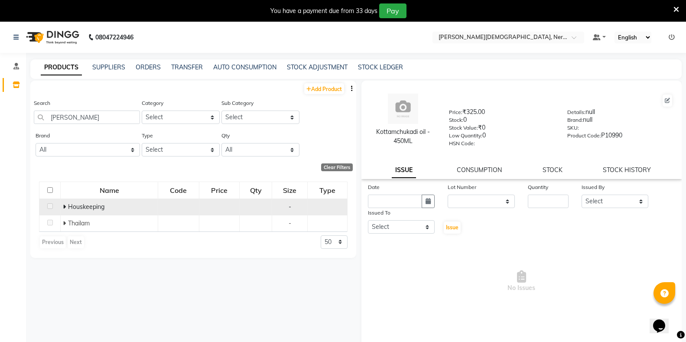
click at [62, 206] on td "Houskeeping" at bounding box center [110, 207] width 98 height 16
click at [64, 206] on icon at bounding box center [64, 207] width 3 height 6
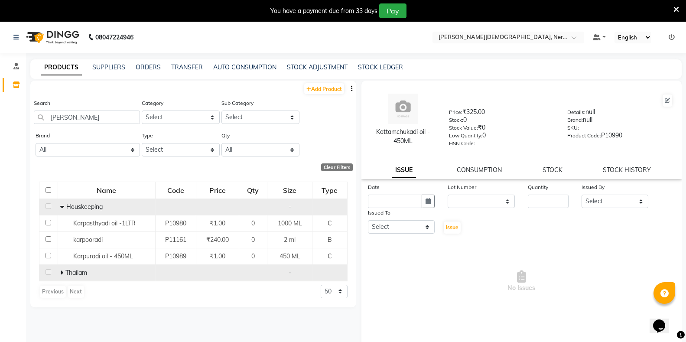
click at [63, 273] on span at bounding box center [62, 273] width 5 height 8
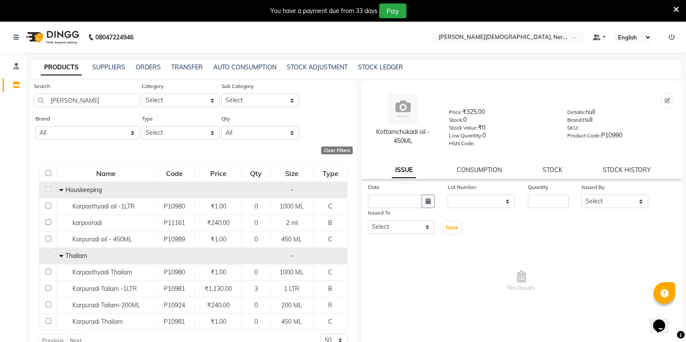
scroll to position [27, 0]
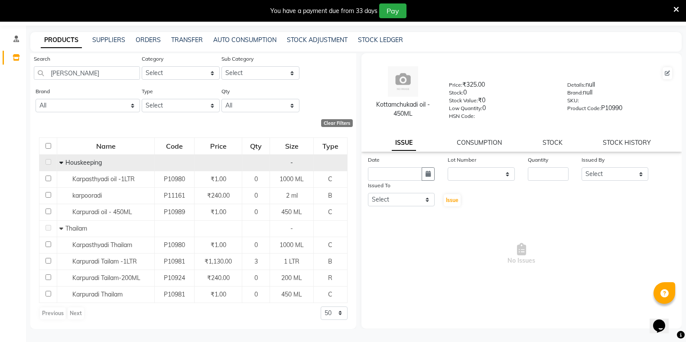
click at [59, 161] on icon at bounding box center [61, 163] width 4 height 6
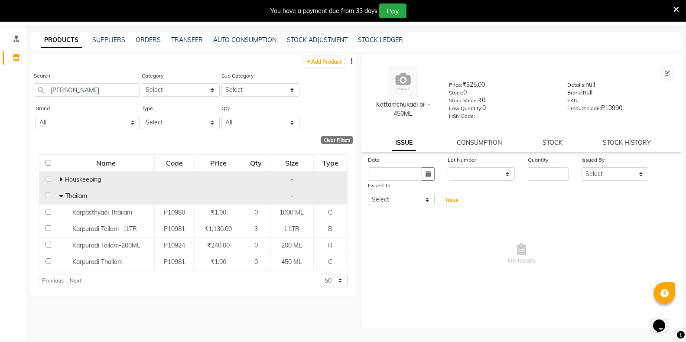
click at [62, 197] on icon at bounding box center [61, 196] width 4 height 6
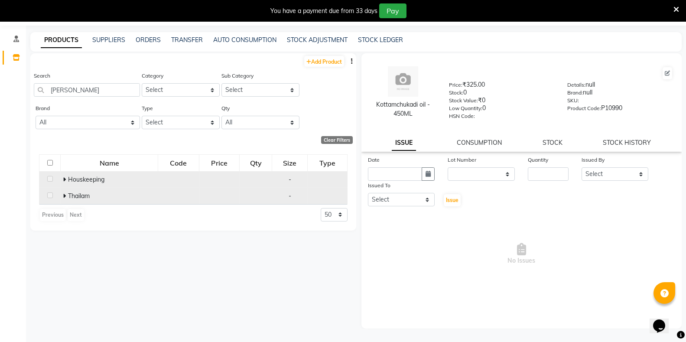
click at [65, 181] on icon at bounding box center [64, 179] width 3 height 6
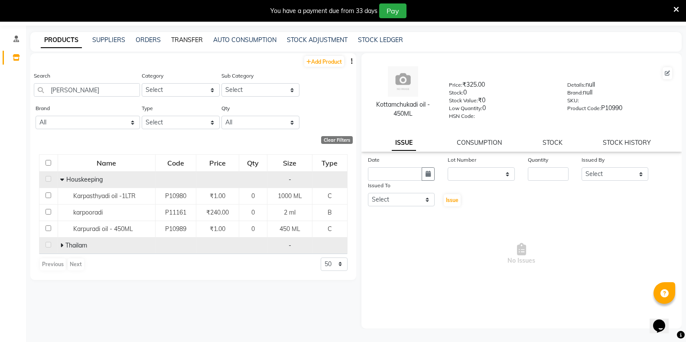
click at [192, 39] on link "TRANSFER" at bounding box center [187, 40] width 32 height 8
select select "sender"
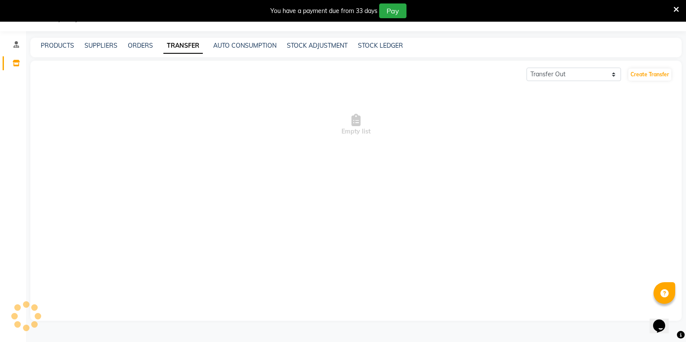
scroll to position [22, 0]
click at [247, 39] on div "PRODUCTS SUPPLIERS ORDERS TRANSFER AUTO CONSUMPTION STOCK ADJUSTMENT STOCK LEDG…" at bounding box center [356, 48] width 652 height 20
click at [252, 42] on link "AUTO CONSUMPTION" at bounding box center [244, 46] width 63 height 8
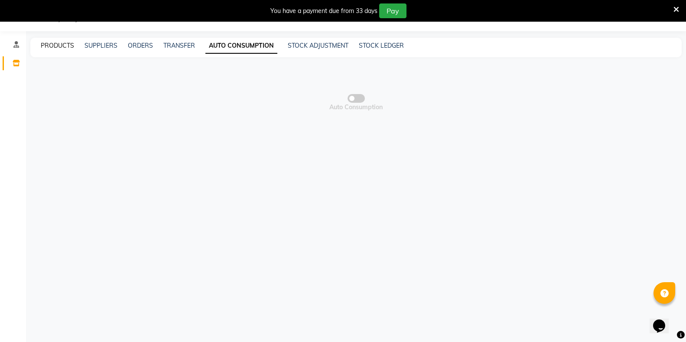
click at [63, 44] on link "PRODUCTS" at bounding box center [57, 46] width 33 height 8
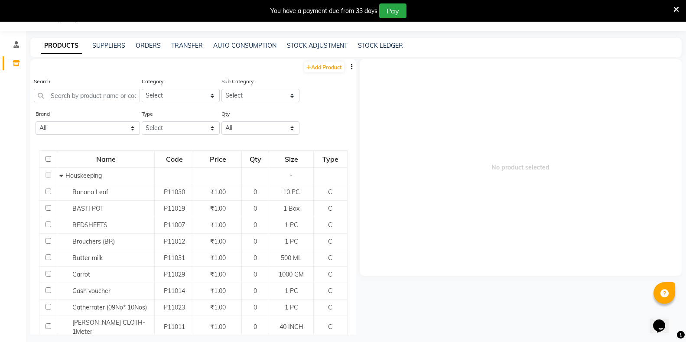
drag, startPoint x: 418, startPoint y: 98, endPoint x: 383, endPoint y: 85, distance: 36.9
click at [383, 85] on span "No product selected" at bounding box center [521, 167] width 323 height 217
click at [194, 45] on link "TRANSFER" at bounding box center [187, 46] width 32 height 8
select select "sender"
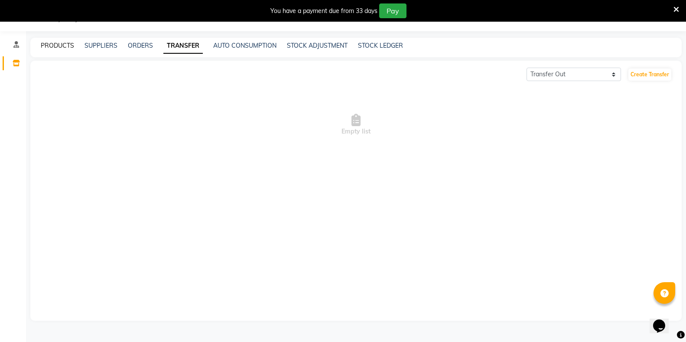
click at [61, 45] on link "PRODUCTS" at bounding box center [57, 46] width 33 height 8
